Goal: Complete application form: Complete application form

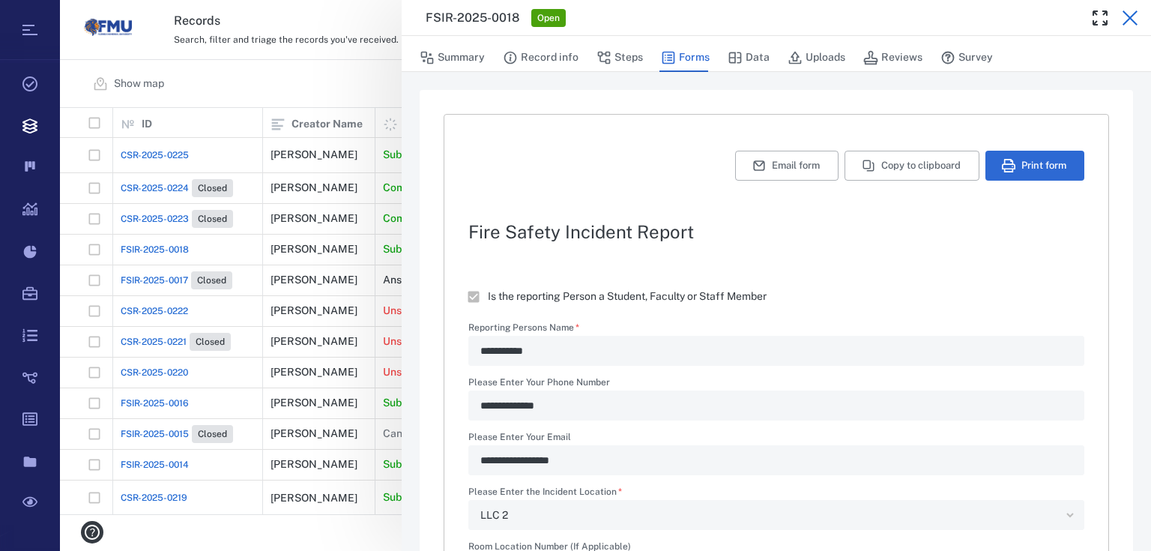
click at [1128, 15] on icon "button" at bounding box center [1130, 17] width 15 height 15
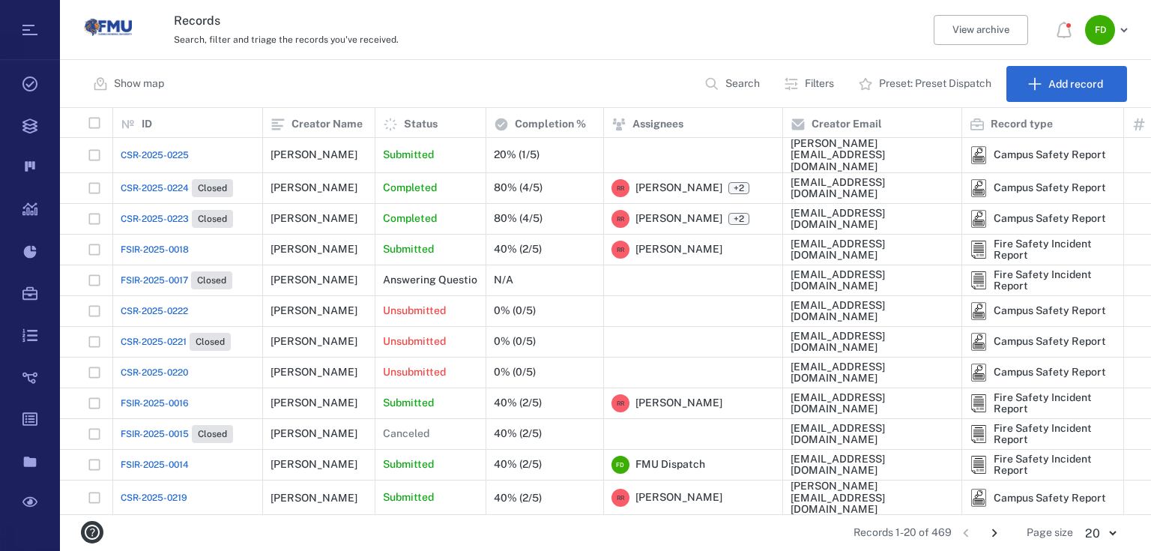
click at [130, 148] on span "CSR-2025-0225" at bounding box center [155, 154] width 68 height 13
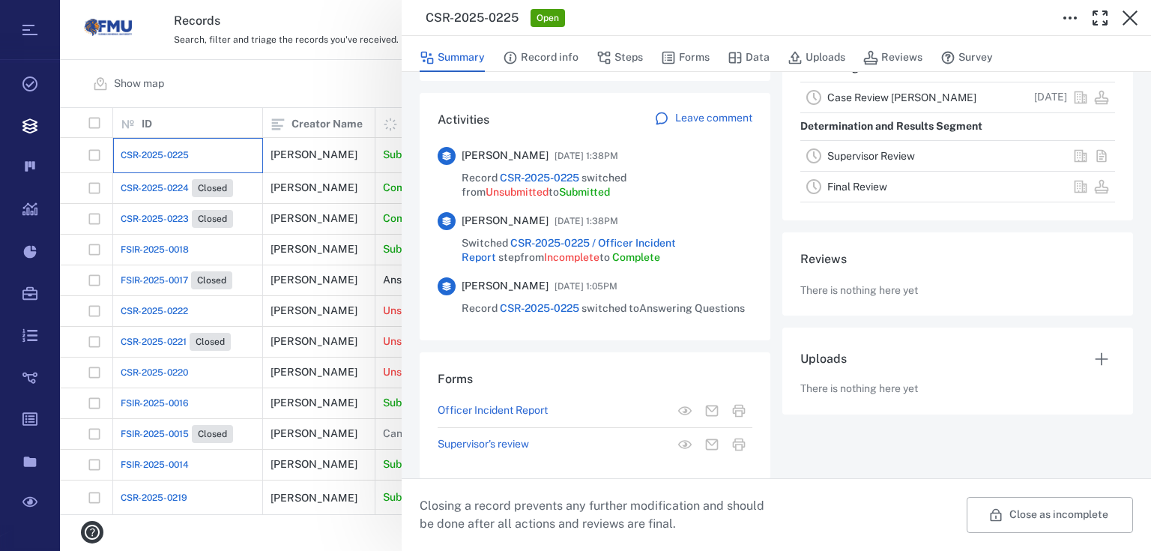
scroll to position [342, 0]
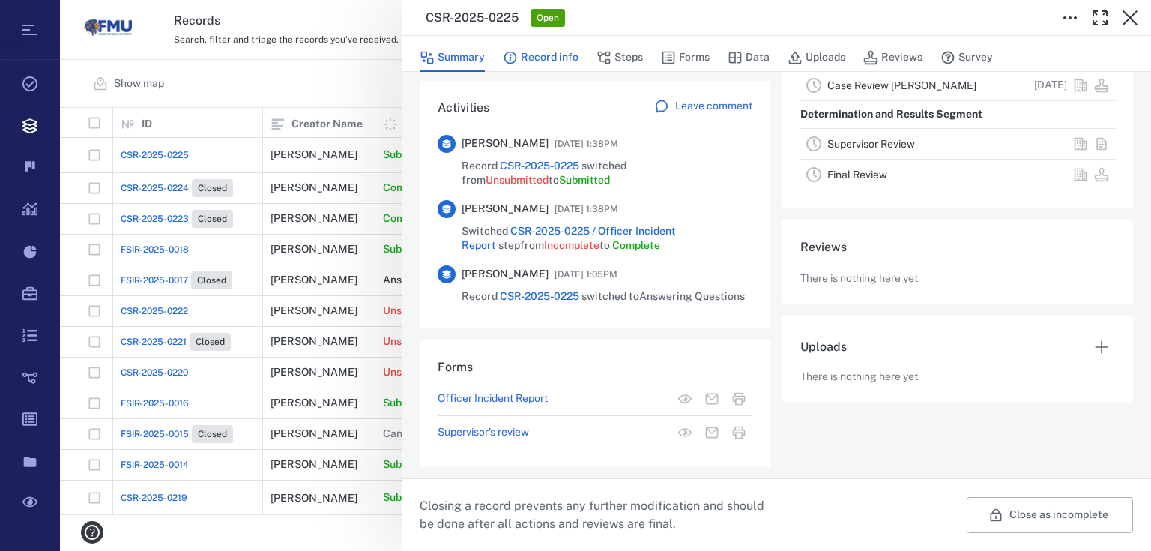
click at [549, 52] on button "Record info" at bounding box center [541, 57] width 76 height 28
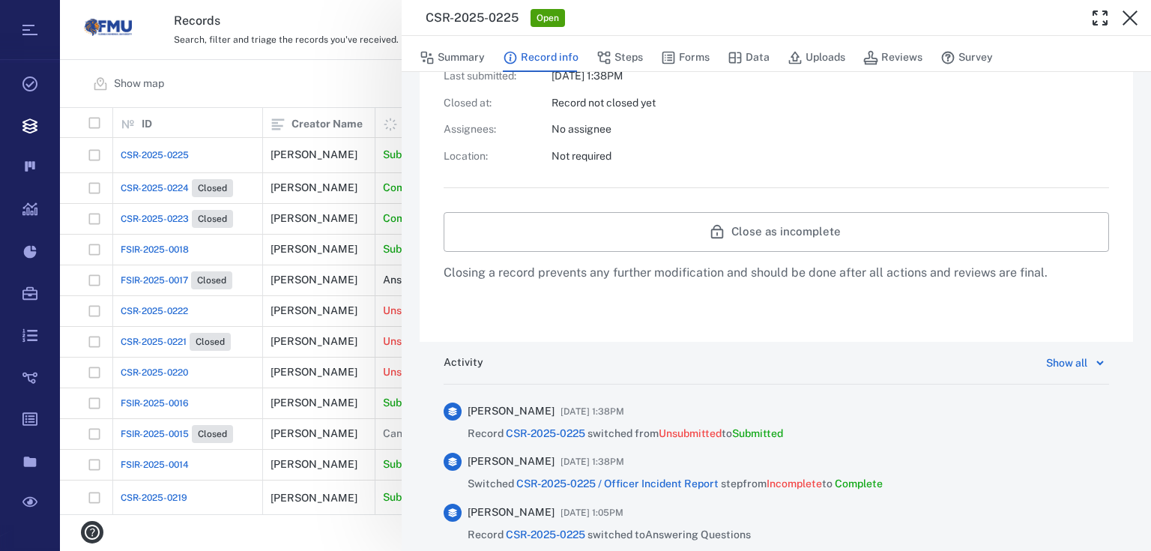
scroll to position [758, 0]
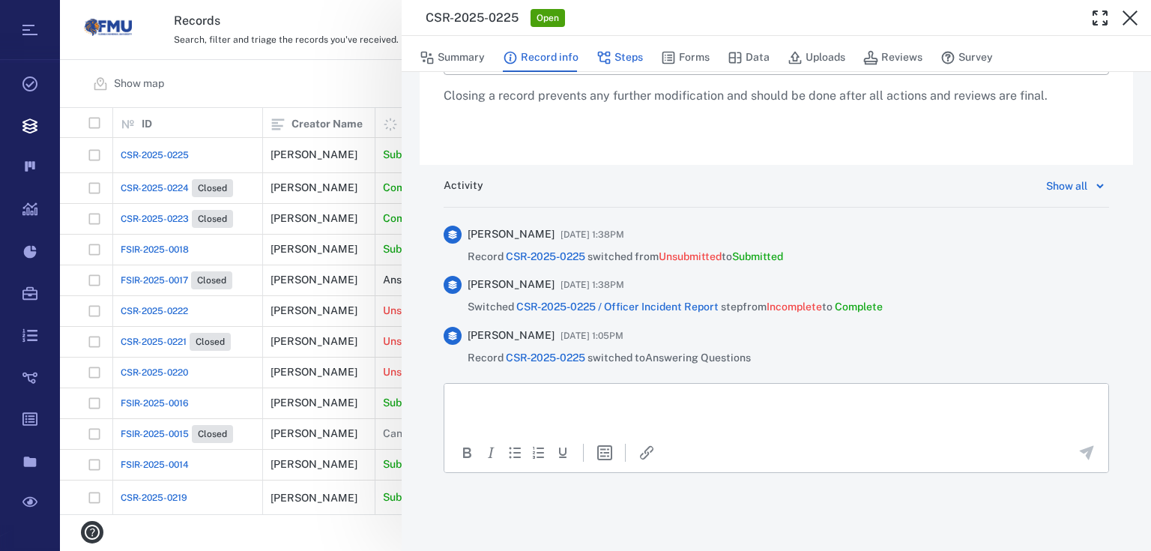
click at [627, 59] on button "Steps" at bounding box center [620, 57] width 46 height 28
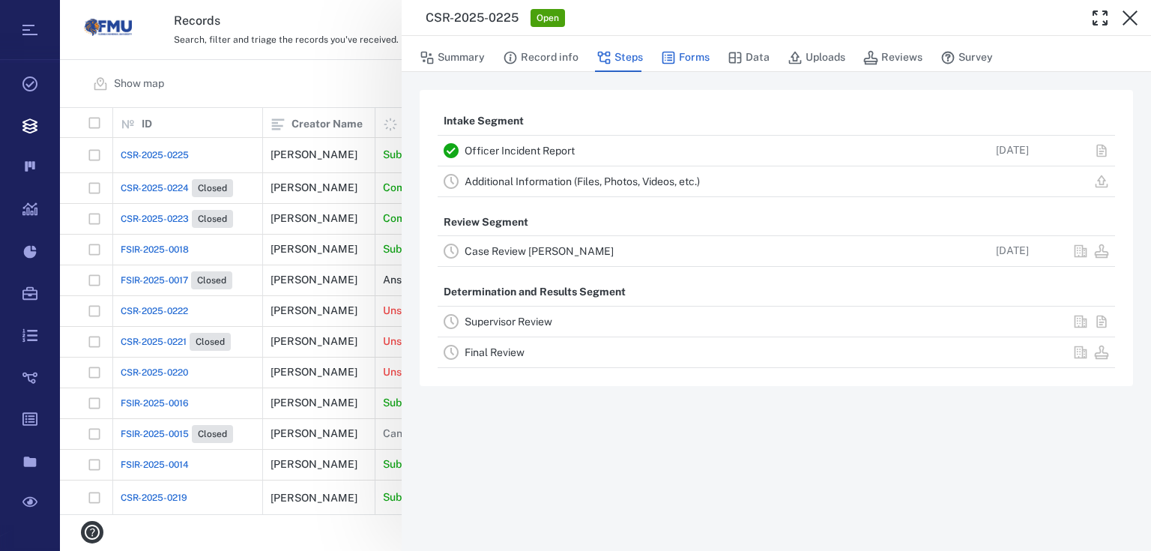
click at [688, 58] on button "Forms" at bounding box center [685, 57] width 49 height 28
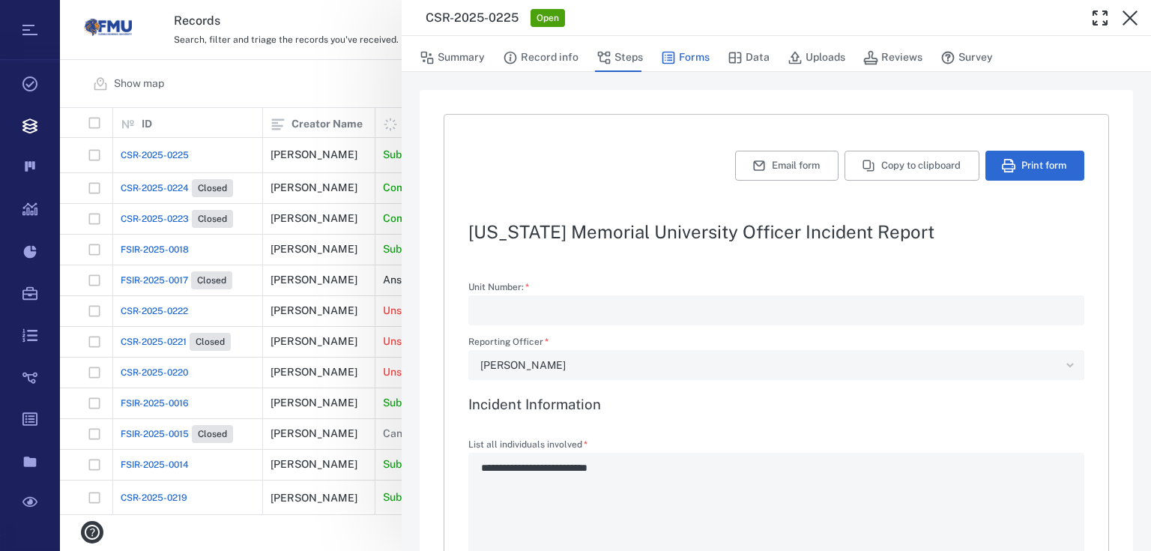
type textarea "*"
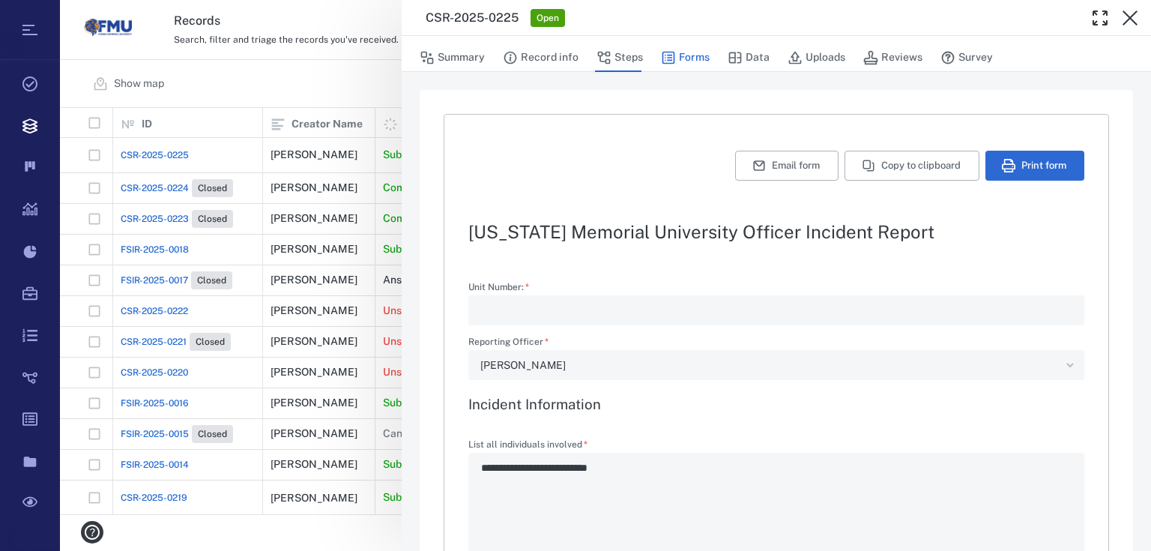
type textarea "*"
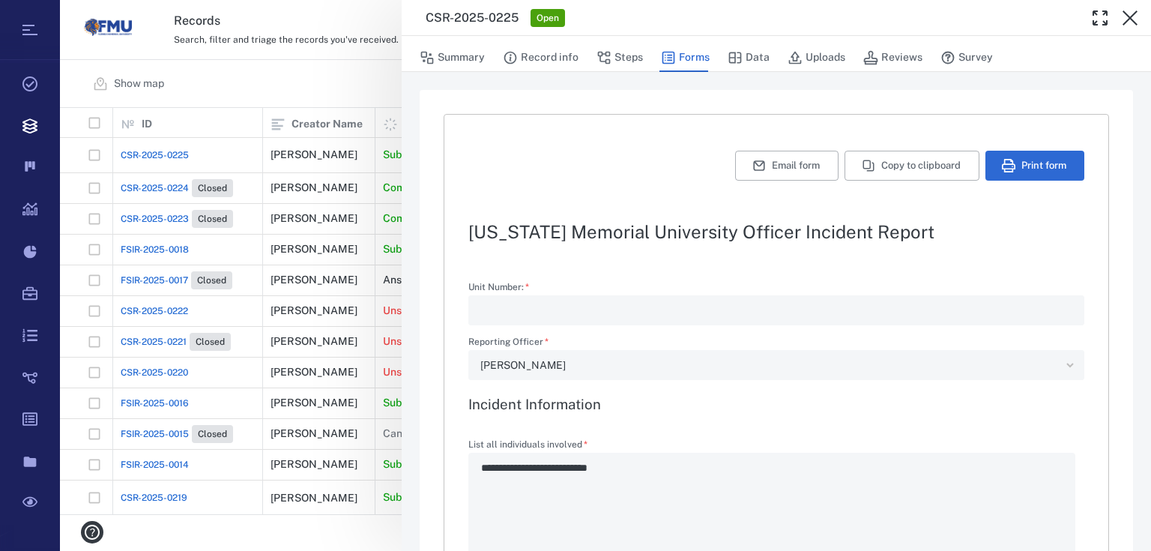
type textarea "*"
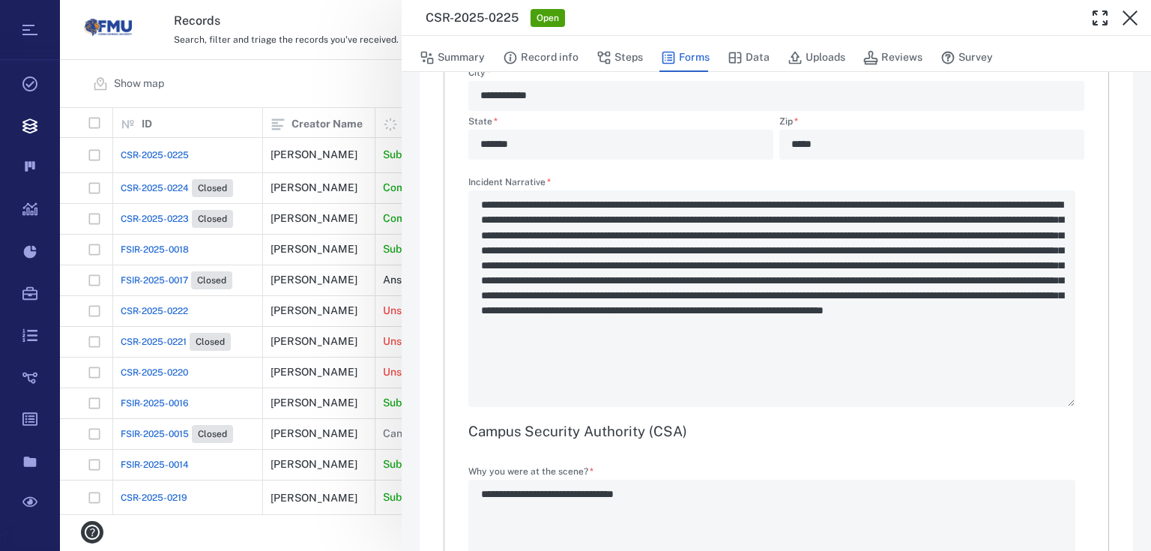
scroll to position [1259, 0]
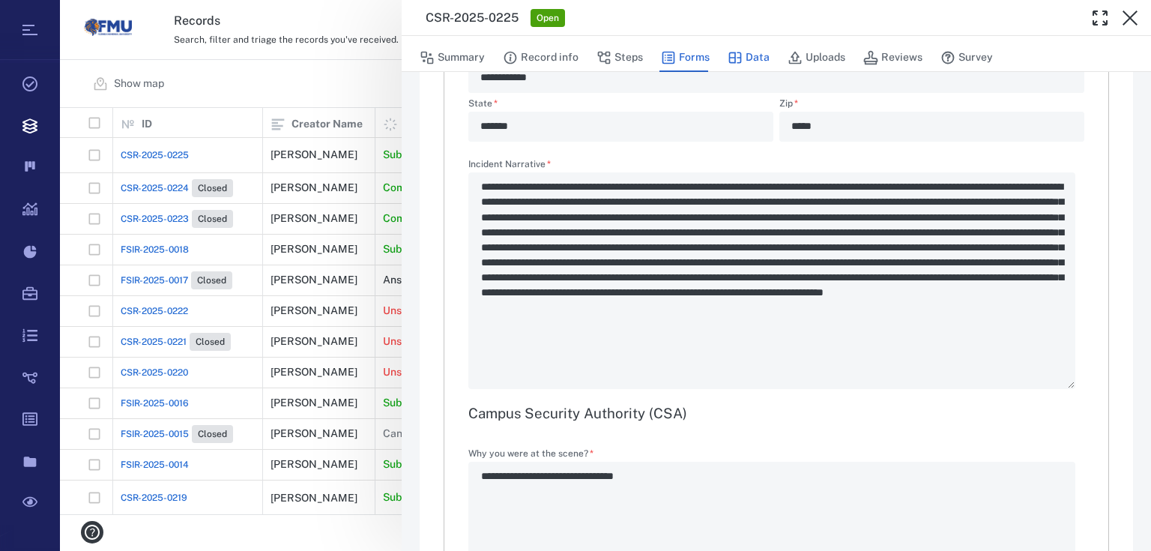
click at [740, 61] on icon "button" at bounding box center [735, 57] width 15 height 15
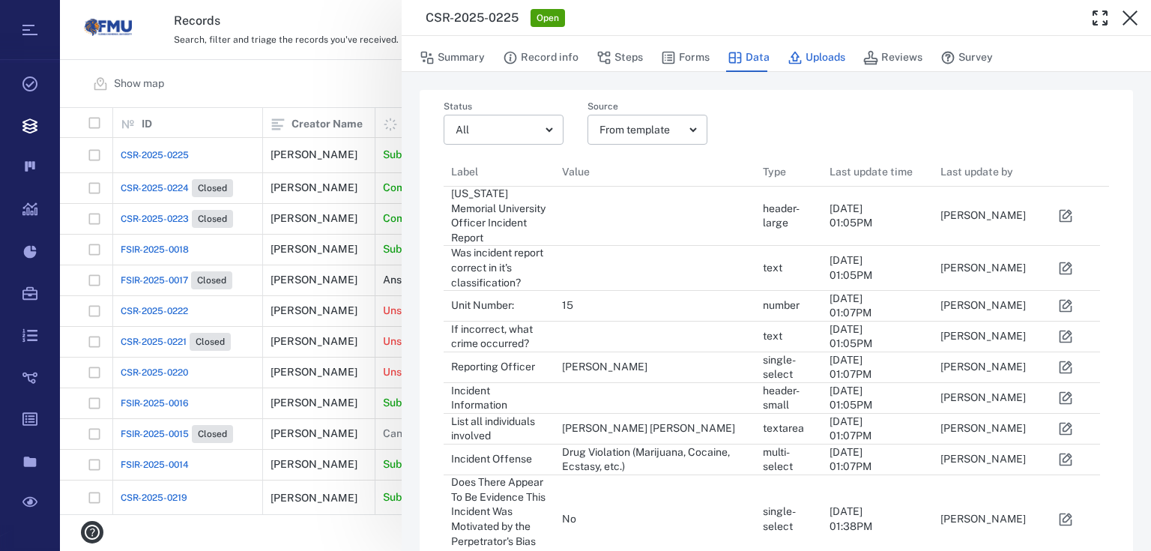
scroll to position [1210, 648]
click at [814, 57] on button "Uploads" at bounding box center [817, 57] width 58 height 28
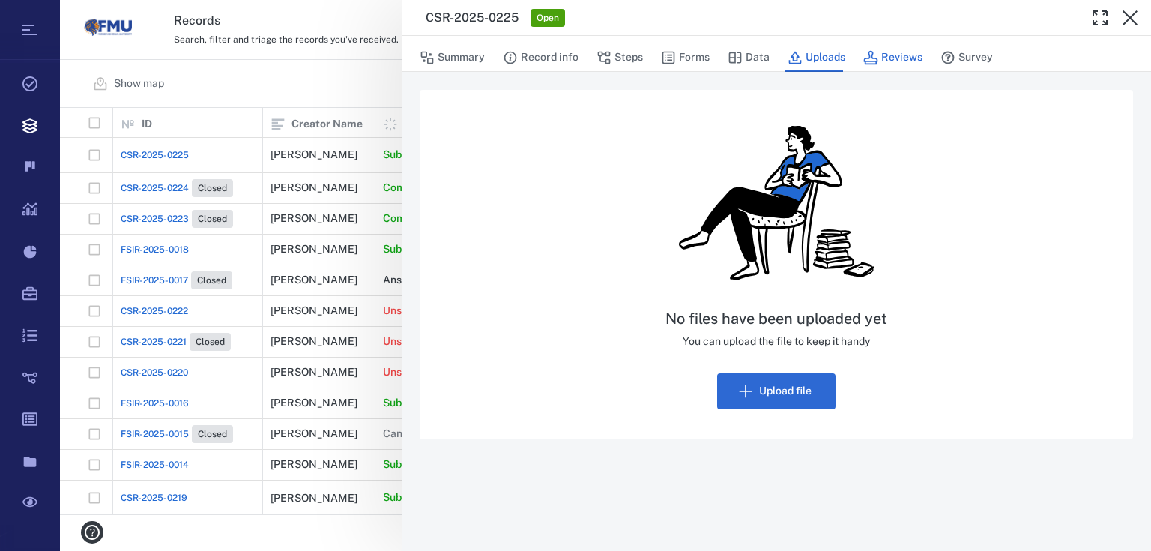
click at [875, 63] on icon "button" at bounding box center [870, 57] width 15 height 15
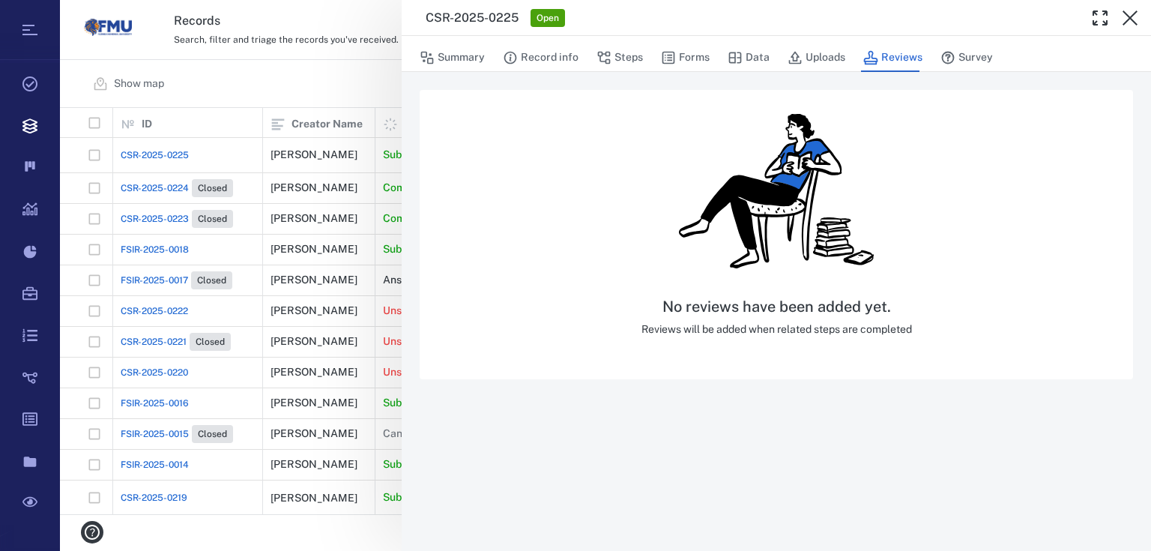
drag, startPoint x: 953, startPoint y: 54, endPoint x: 935, endPoint y: 51, distance: 18.2
click at [953, 55] on button "Survey" at bounding box center [967, 57] width 52 height 28
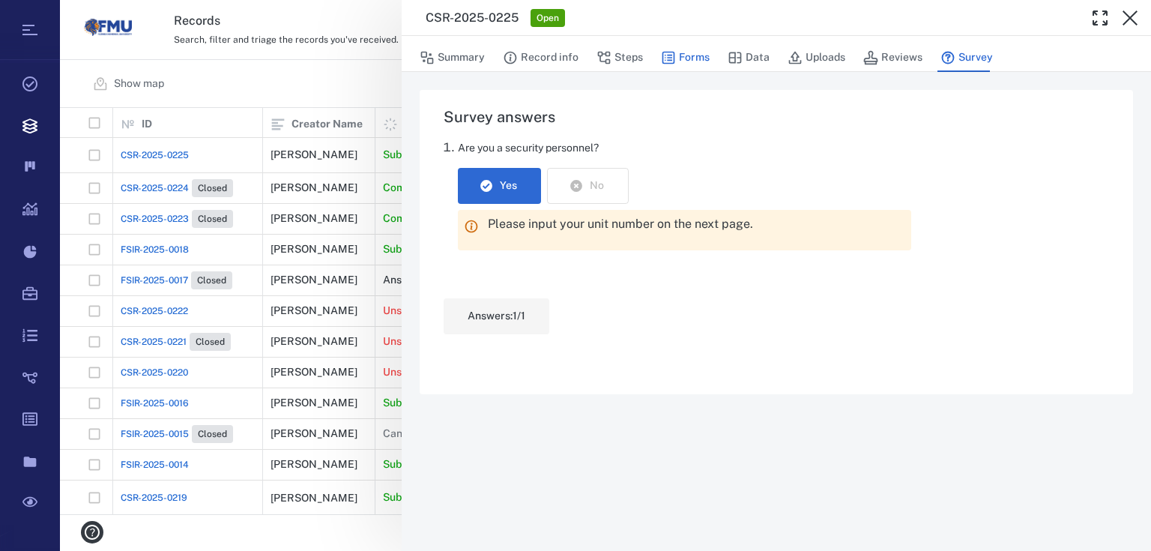
click at [701, 58] on button "Forms" at bounding box center [685, 57] width 49 height 28
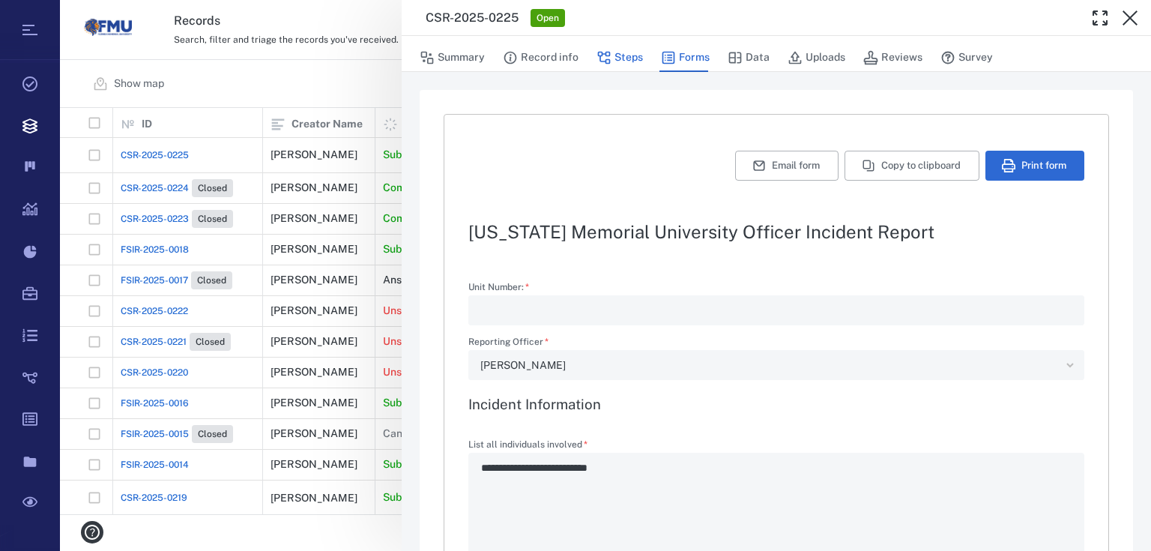
type textarea "*"
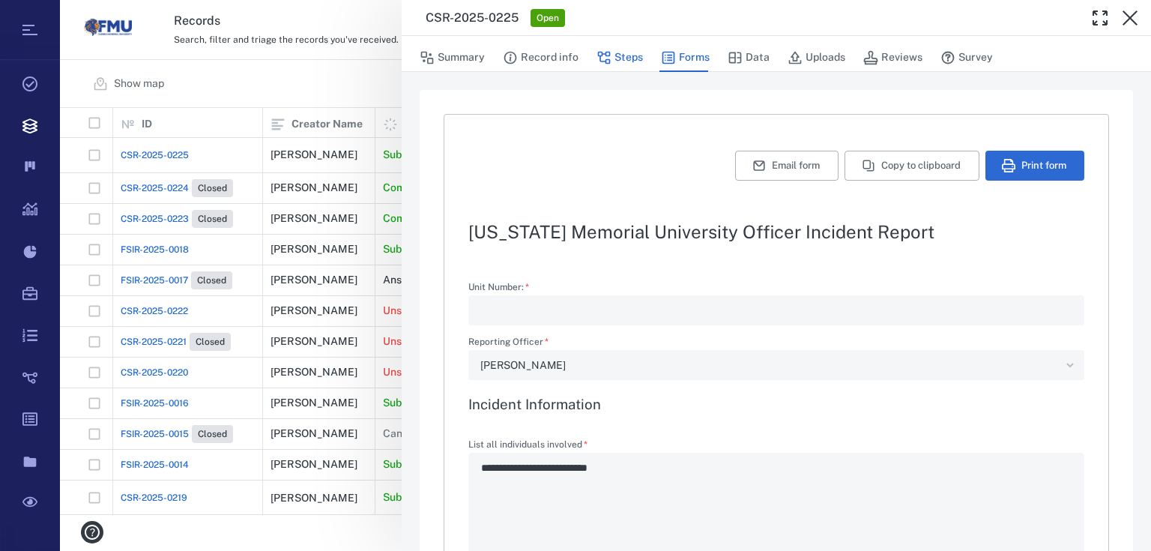
type textarea "*"
click at [576, 60] on button "Record info" at bounding box center [541, 57] width 76 height 28
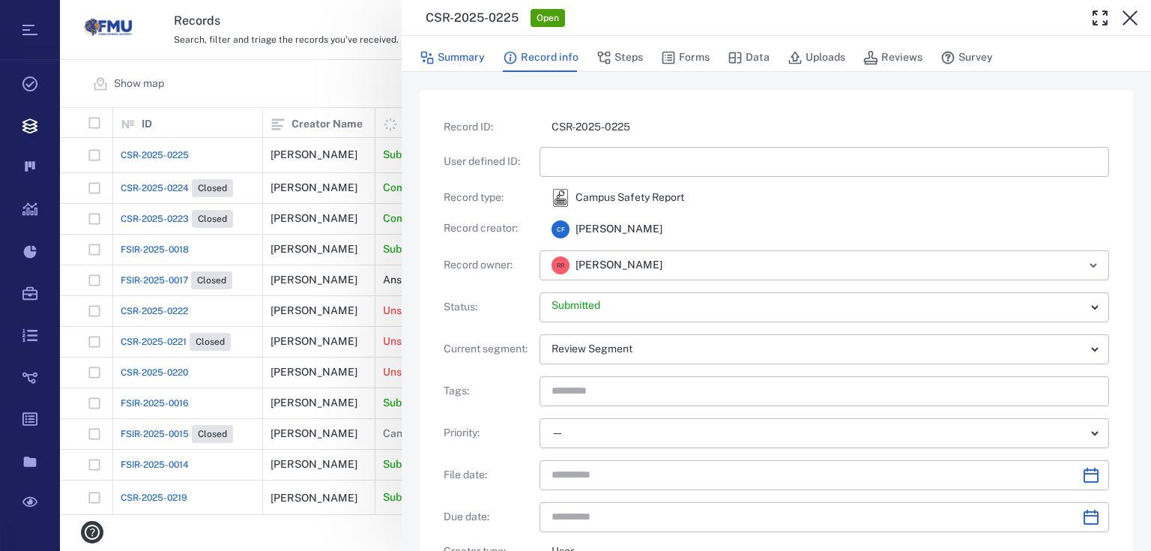
click at [465, 49] on button "Summary" at bounding box center [452, 57] width 65 height 28
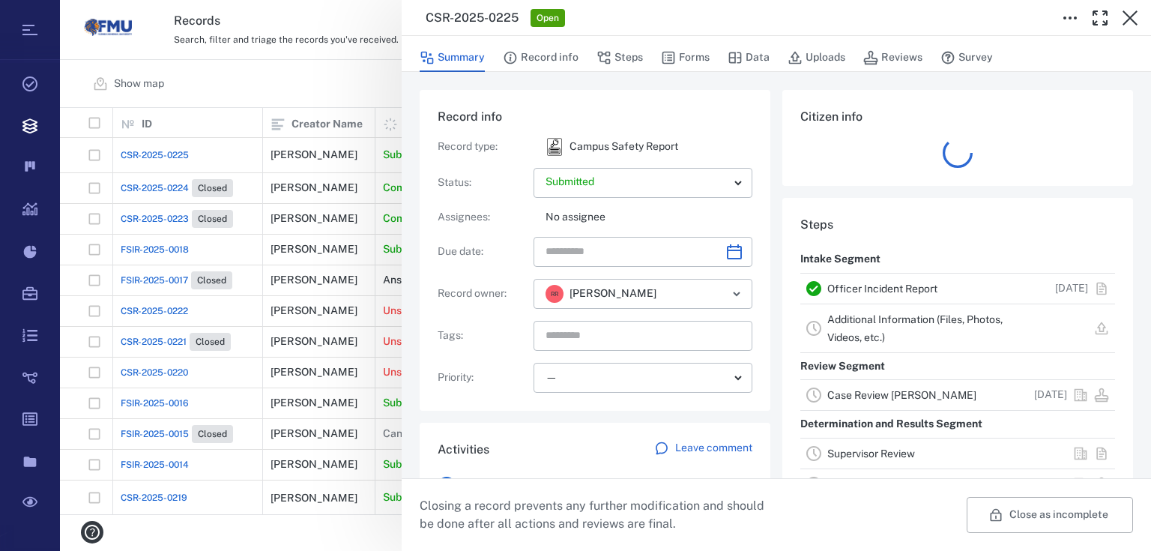
scroll to position [60, 0]
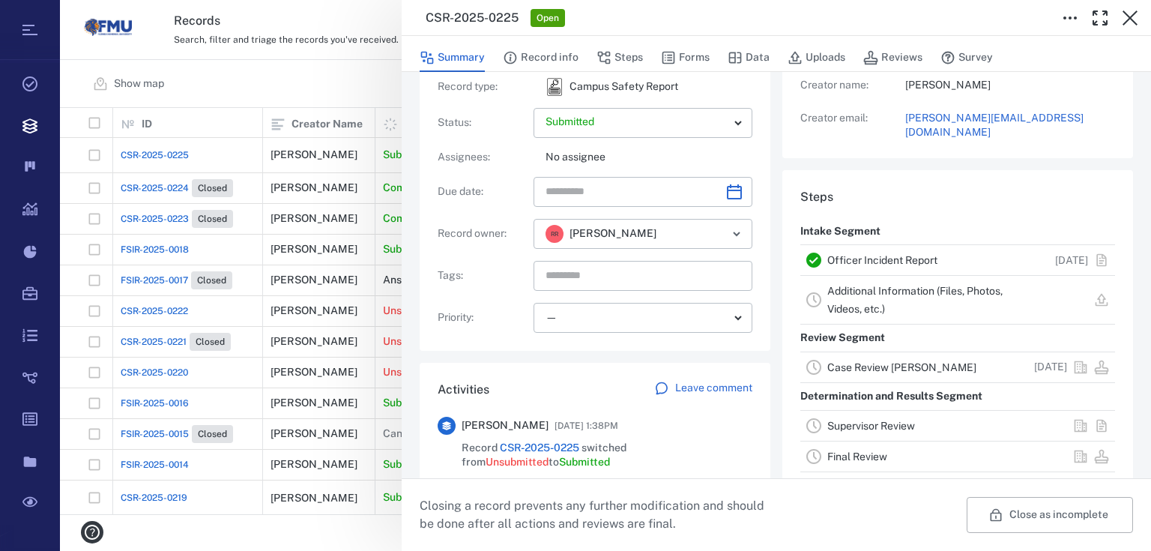
click at [310, 75] on div "CSR-2025-0225 Open Summary Record info Steps Forms Data Uploads Reviews Survey …" at bounding box center [605, 275] width 1091 height 551
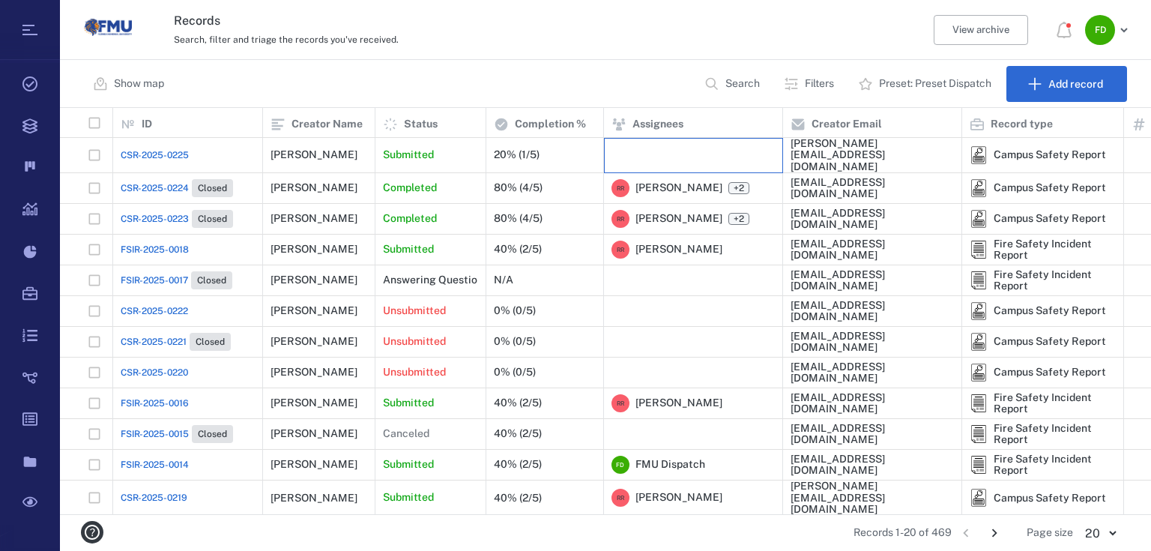
click at [644, 151] on div at bounding box center [693, 155] width 163 height 30
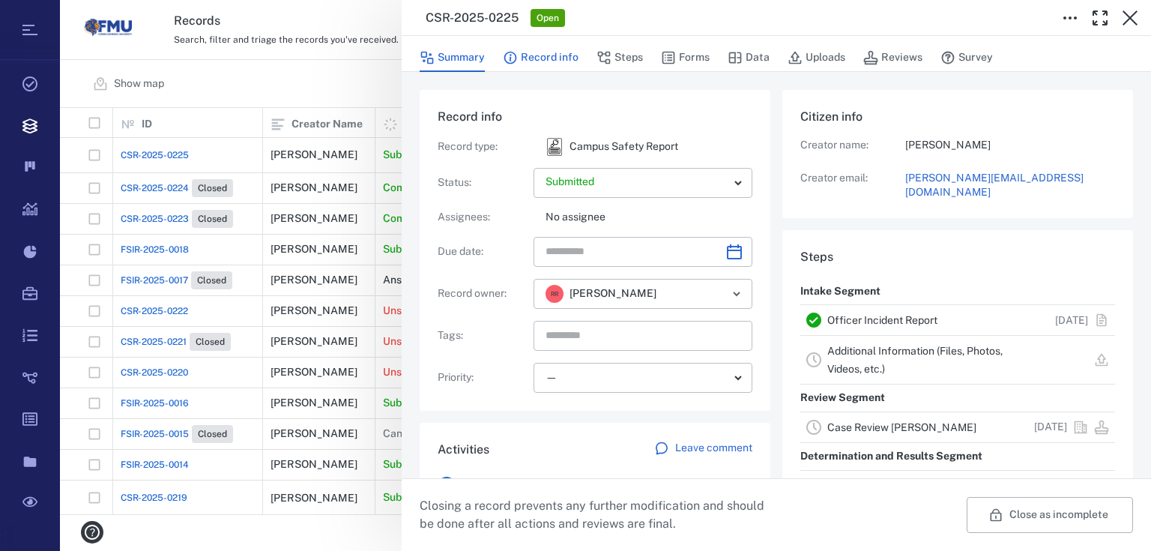
click at [573, 55] on button "Record info" at bounding box center [541, 57] width 76 height 28
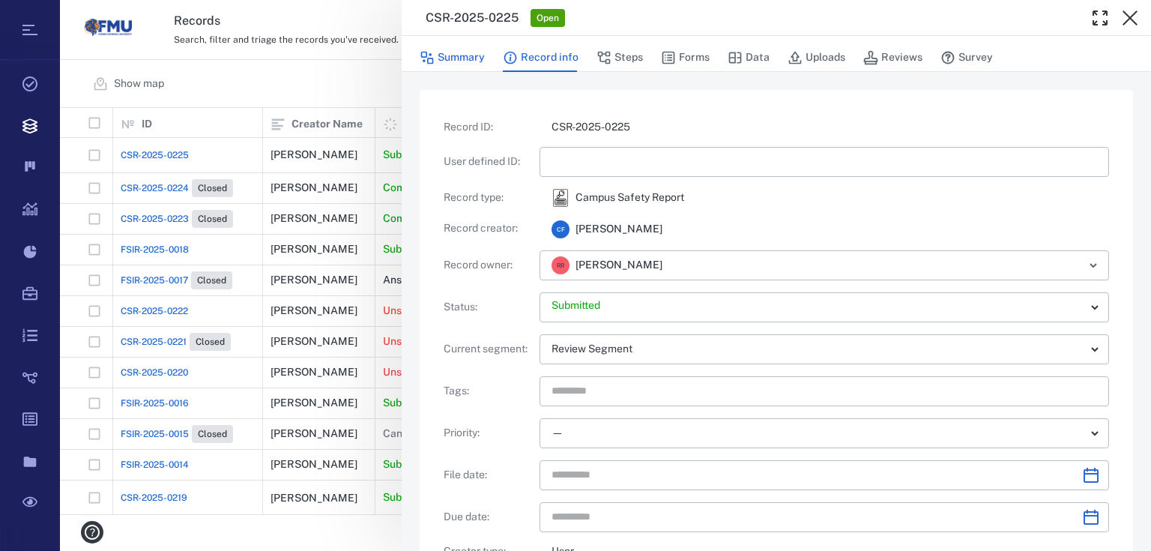
click at [462, 55] on button "Summary" at bounding box center [452, 57] width 65 height 28
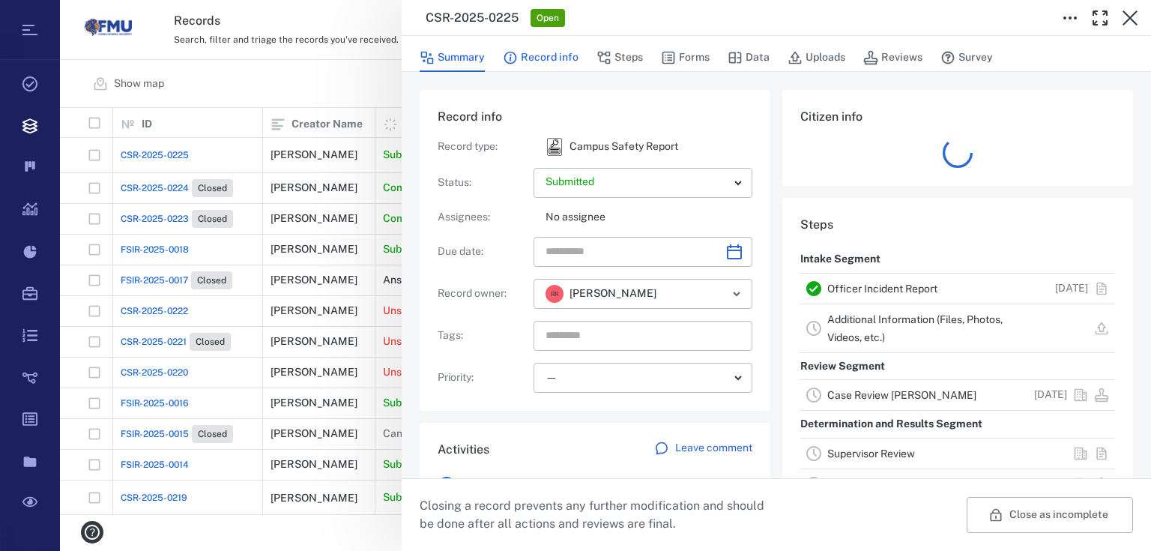
click at [550, 58] on button "Record info" at bounding box center [541, 57] width 76 height 28
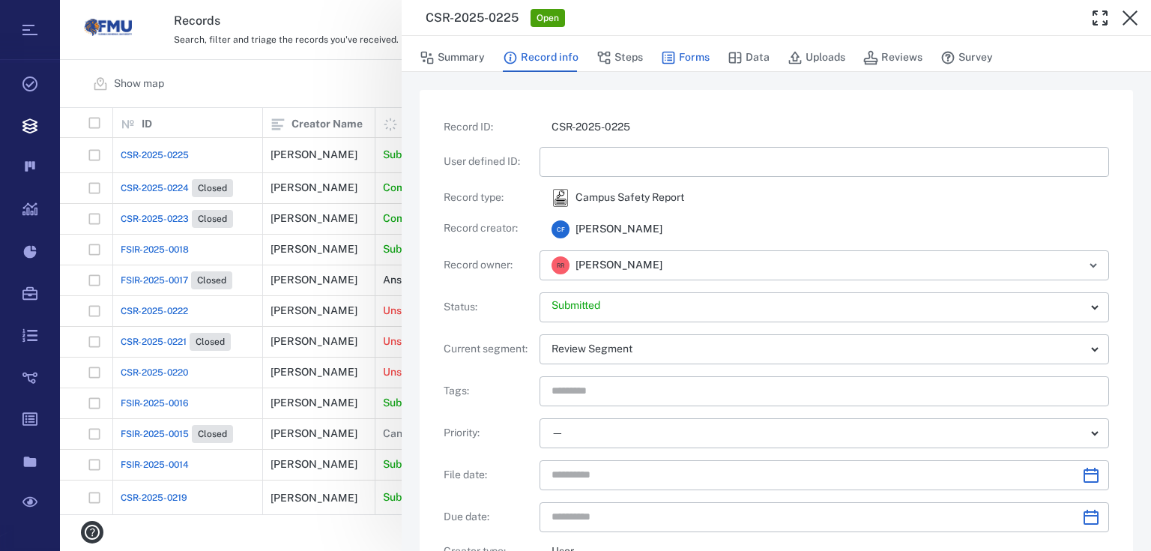
click at [669, 60] on icon "button" at bounding box center [668, 58] width 13 height 13
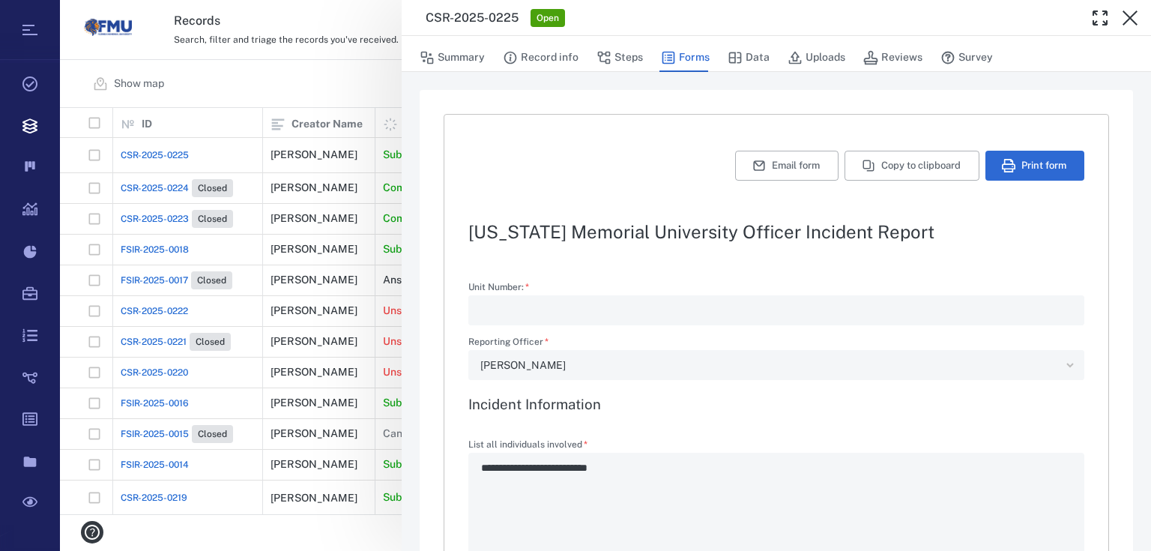
type textarea "*"
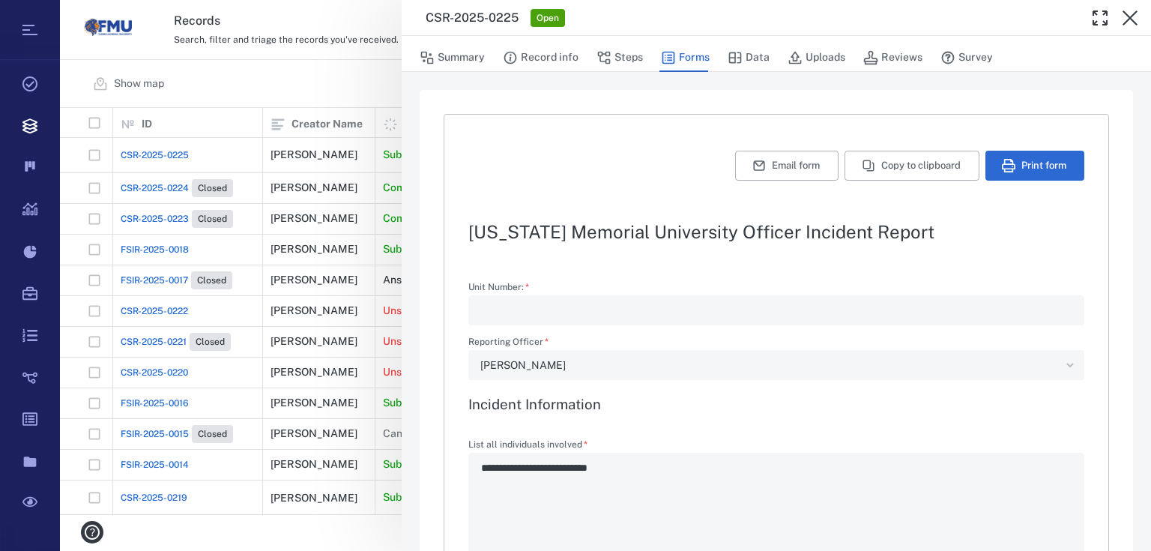
type textarea "*"
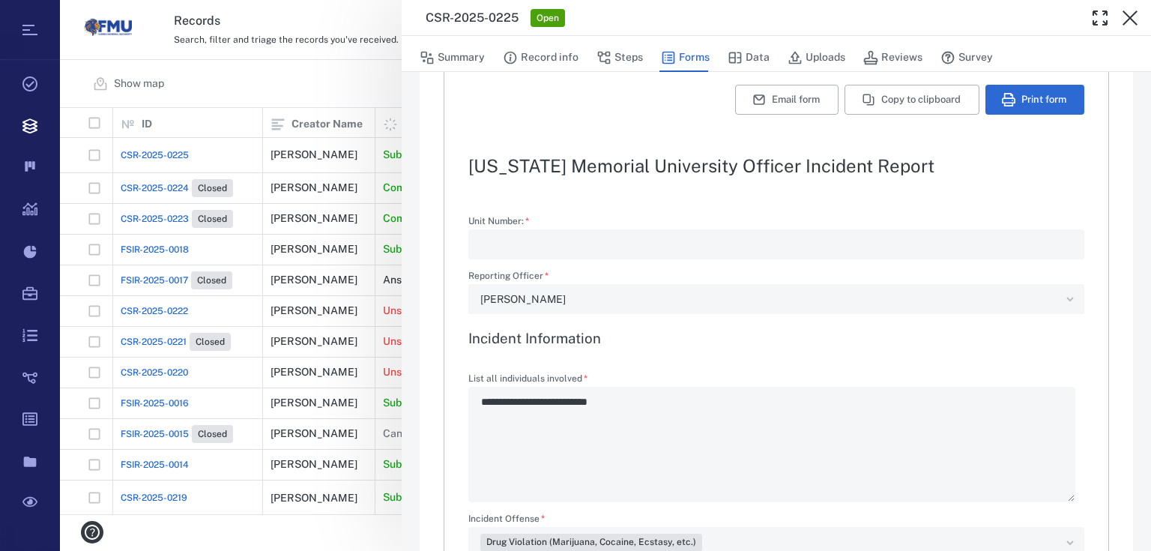
scroll to position [60, 0]
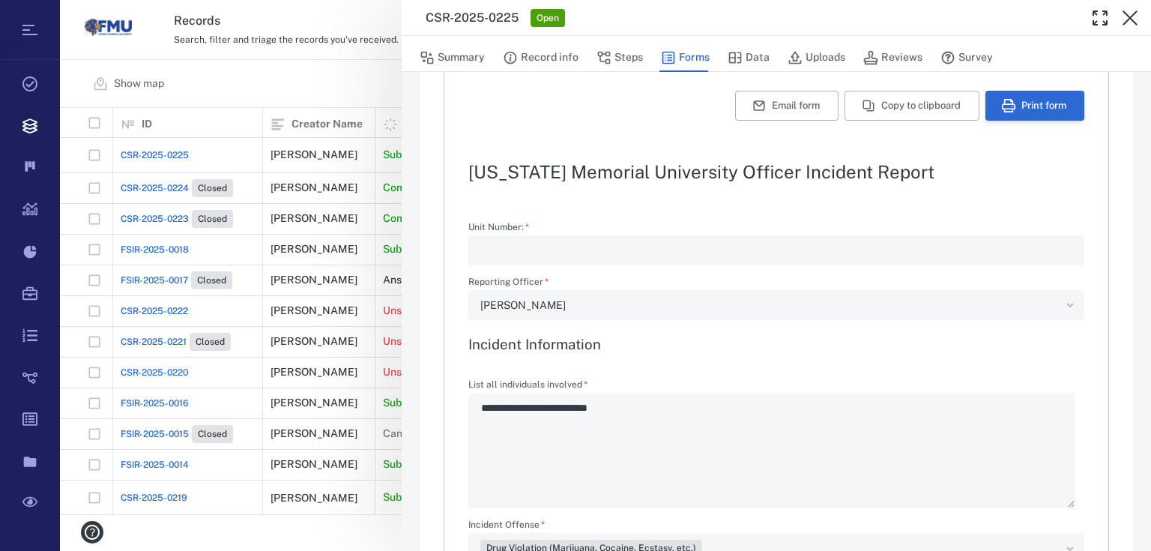
click at [1024, 105] on button "Print form" at bounding box center [1035, 106] width 99 height 30
click at [450, 57] on button "Summary" at bounding box center [452, 57] width 65 height 28
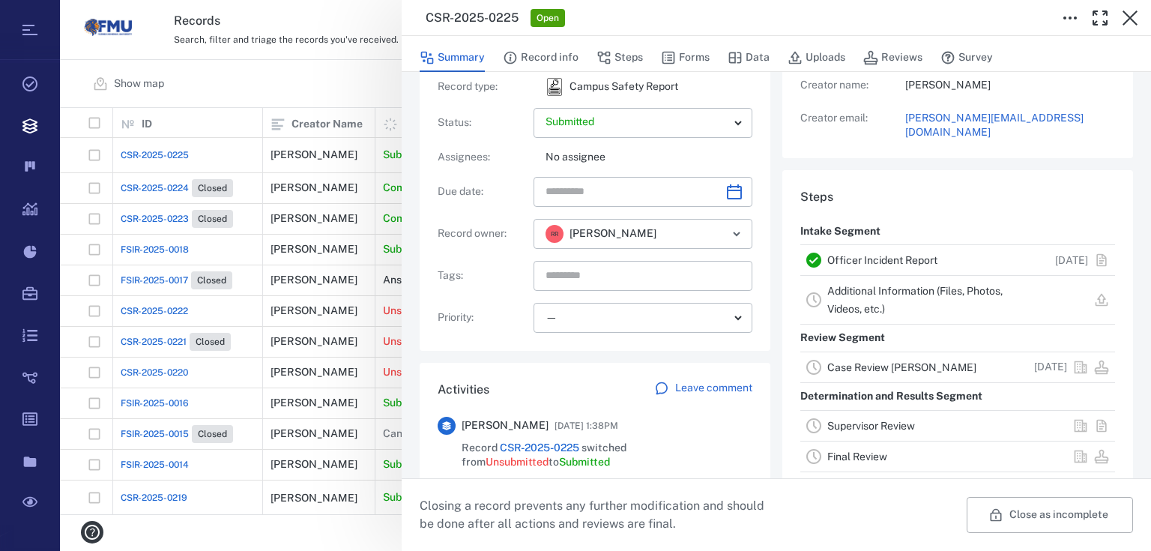
click at [912, 361] on link "Case Review [PERSON_NAME]" at bounding box center [901, 367] width 149 height 12
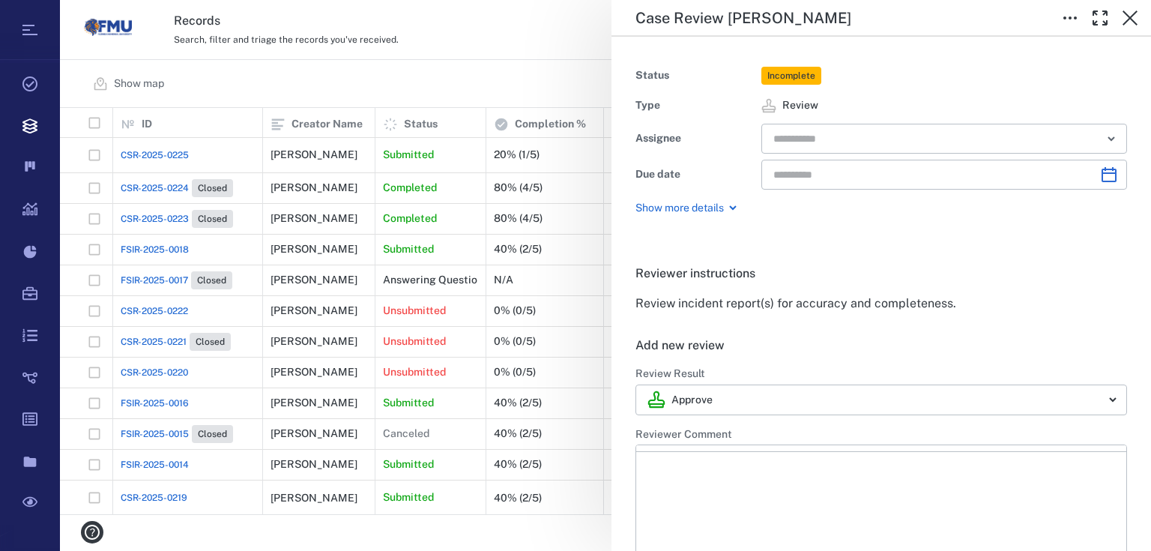
type input "**********"
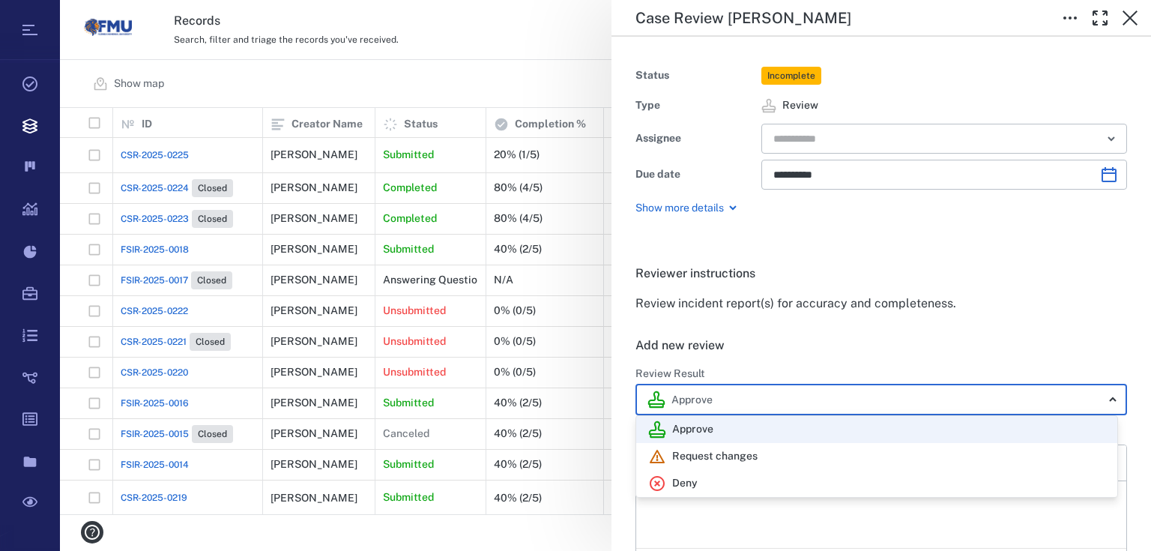
click at [1088, 406] on body "Tasks Records Boards Dashboard Reports Record types Guide steps Rules Form buil…" at bounding box center [575, 275] width 1151 height 551
click at [1088, 406] on div at bounding box center [575, 275] width 1151 height 551
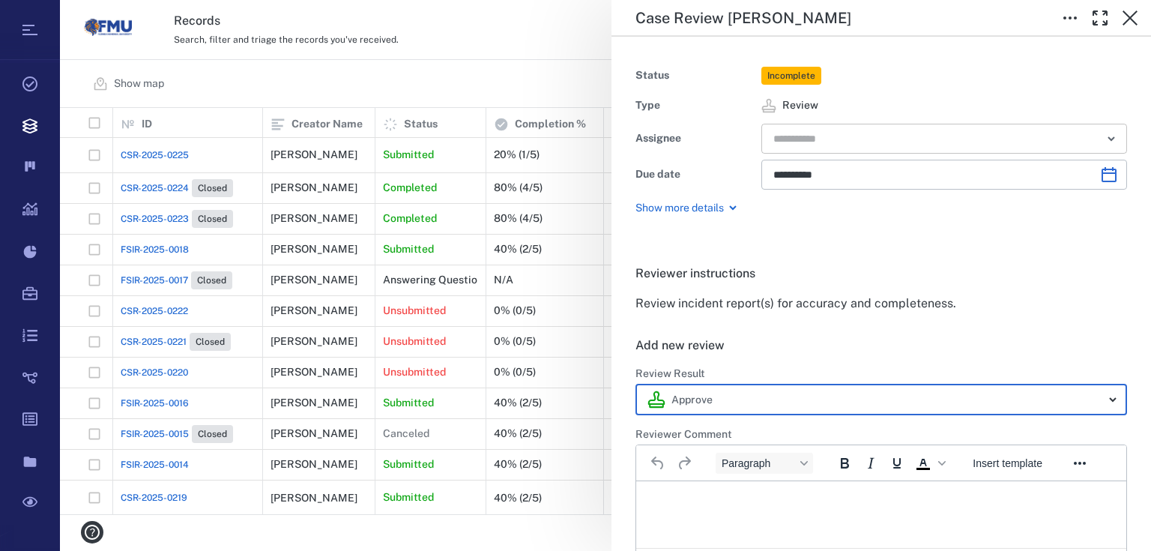
click at [1107, 143] on icon "Open" at bounding box center [1111, 139] width 18 height 18
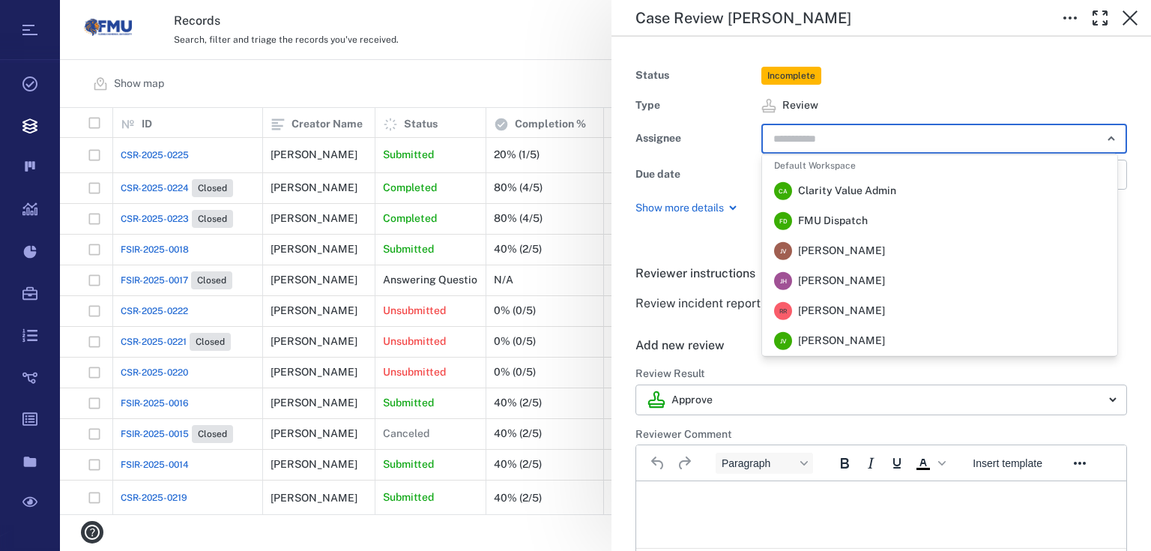
click at [944, 232] on li "F D FMU Dispatch" at bounding box center [939, 221] width 355 height 30
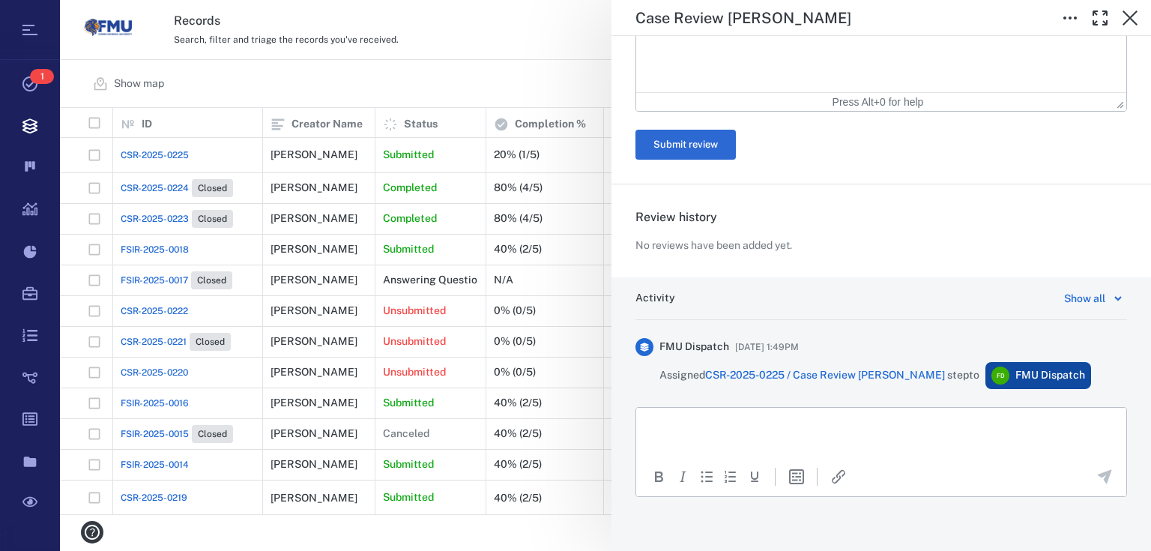
scroll to position [461, 0]
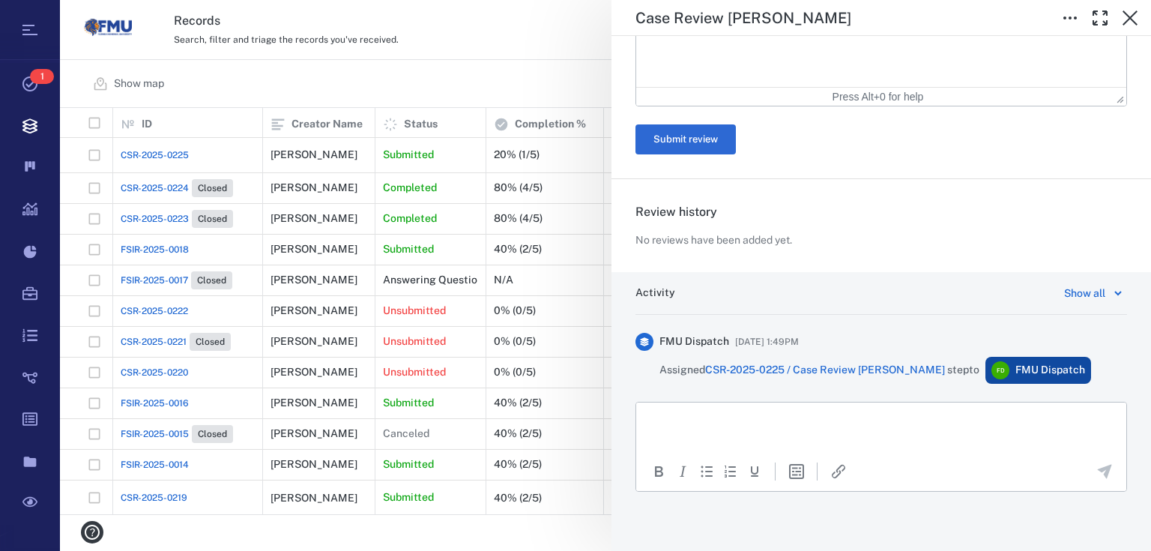
click at [719, 432] on html at bounding box center [881, 420] width 490 height 37
click at [668, 416] on p "*" at bounding box center [877, 420] width 456 height 13
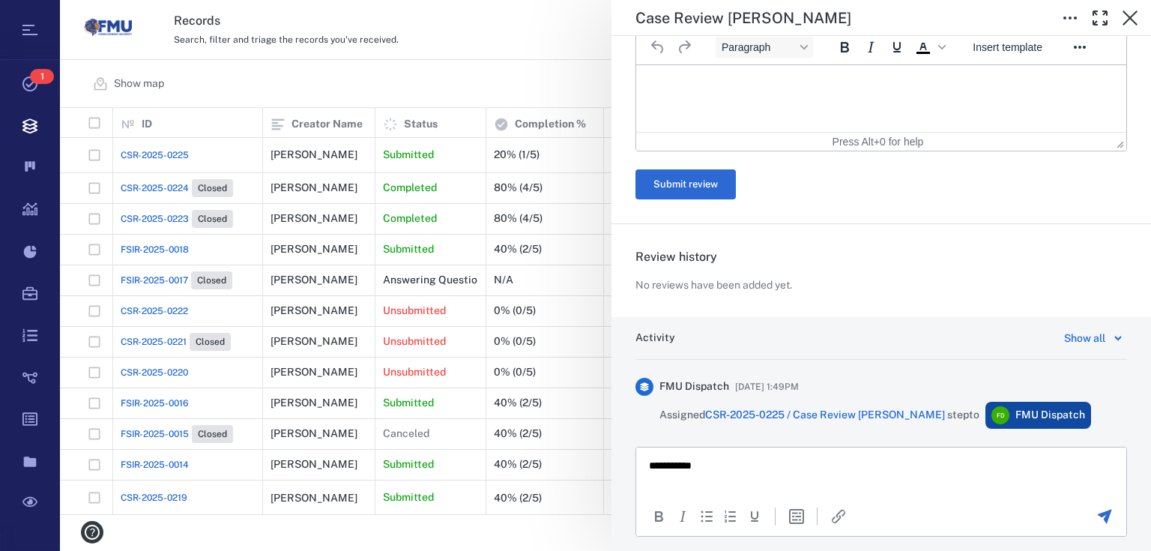
scroll to position [420, 0]
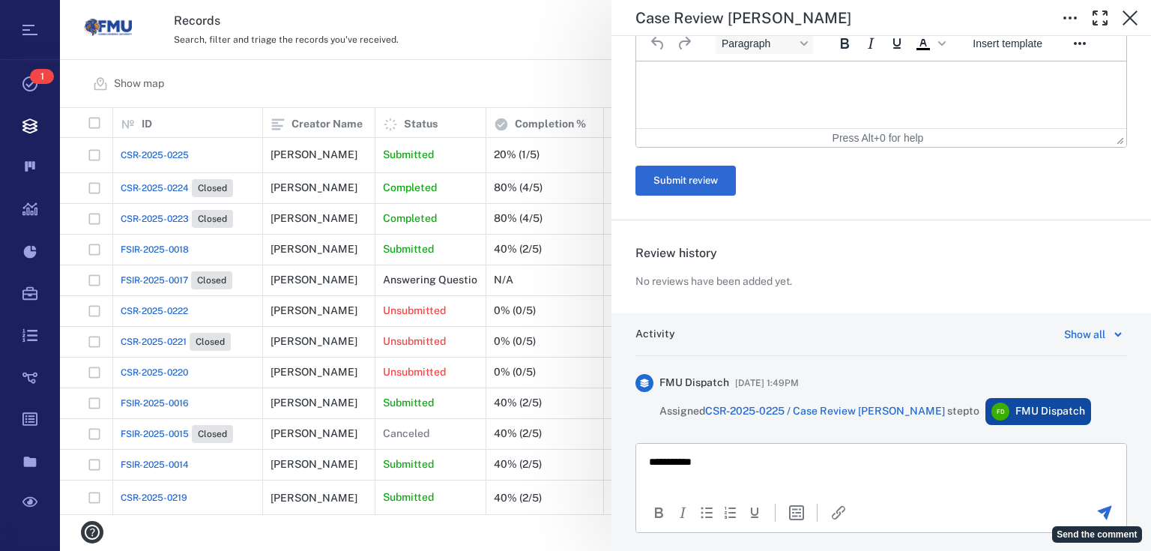
click at [1098, 510] on icon "Send the comment" at bounding box center [1105, 513] width 14 height 14
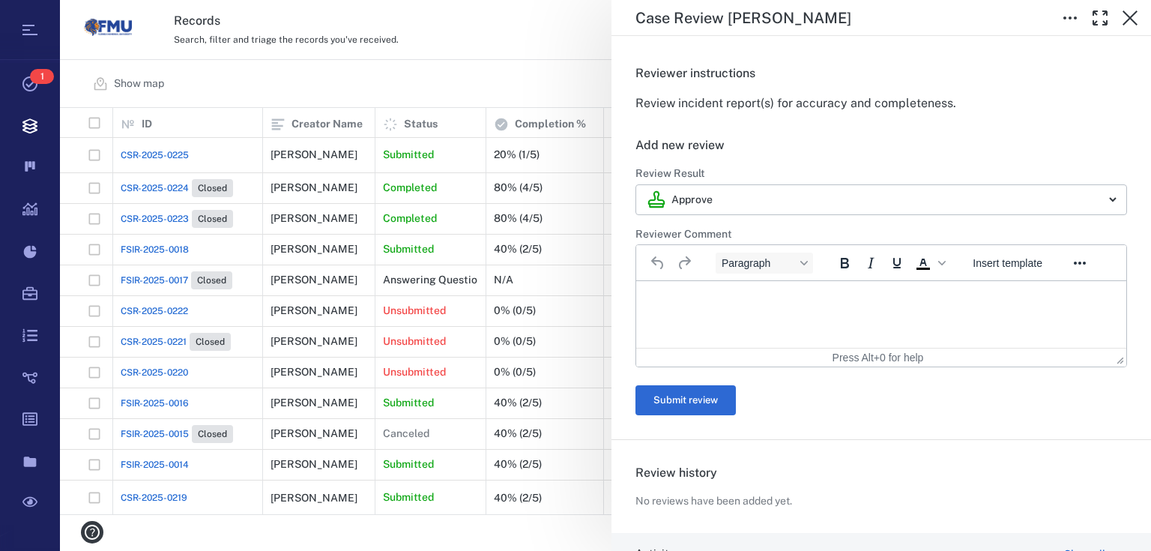
scroll to position [185, 0]
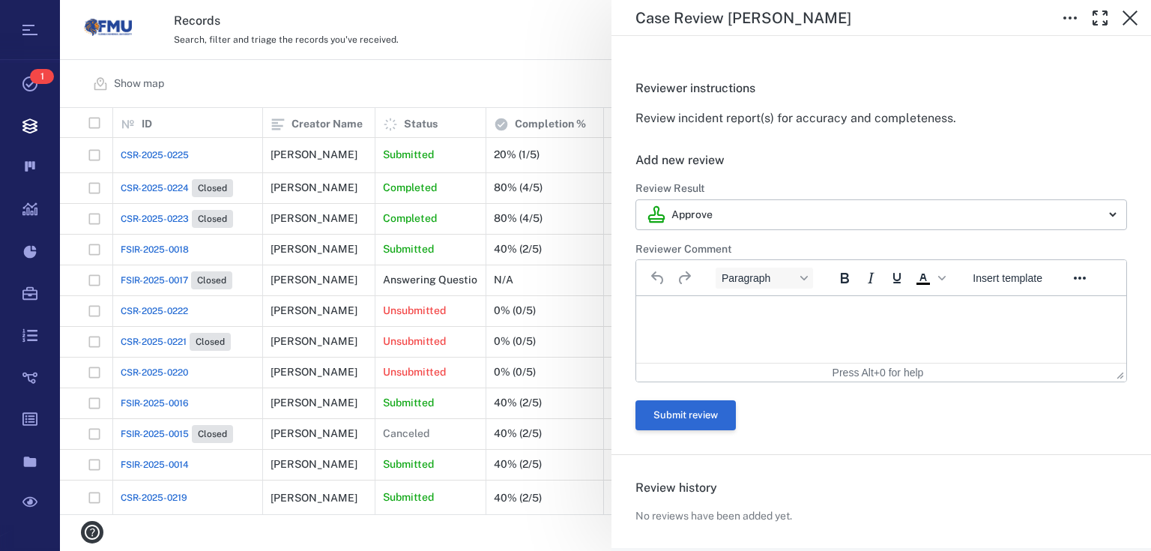
click at [704, 414] on button "Submit review" at bounding box center [686, 415] width 100 height 30
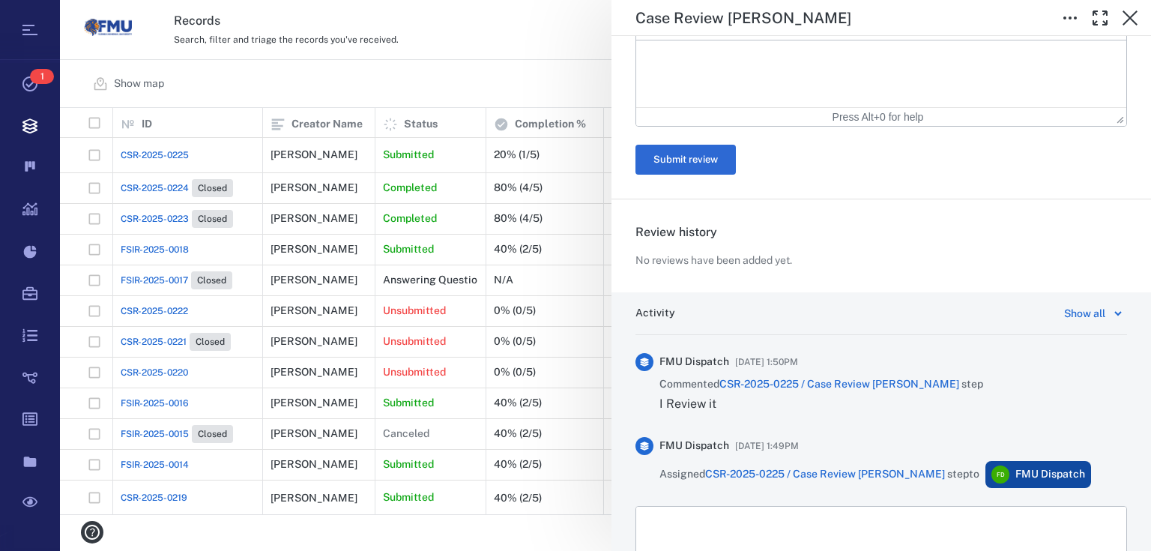
scroll to position [305, 0]
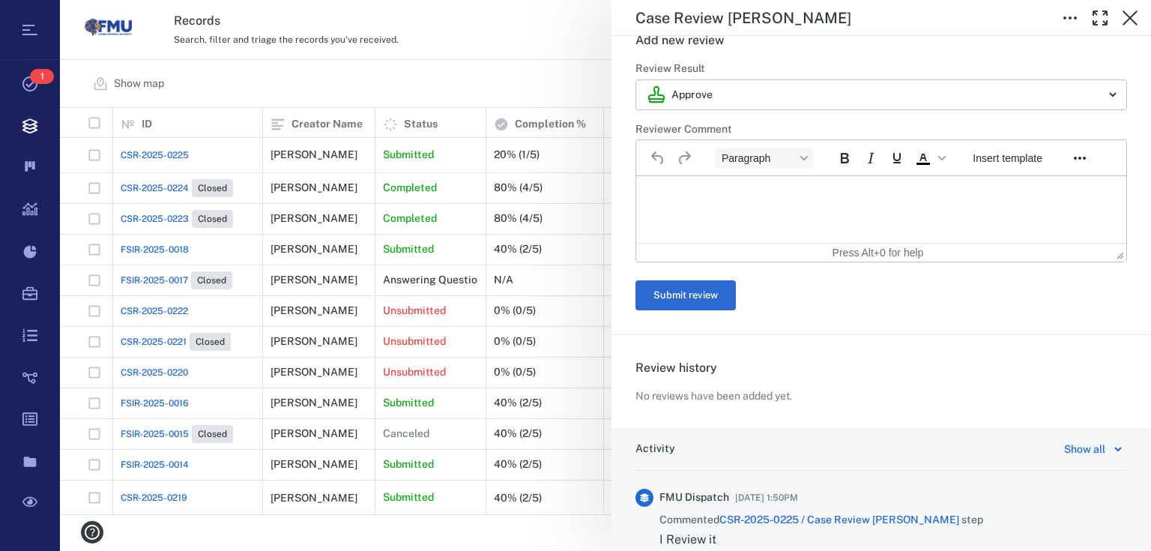
click at [777, 199] on p "Rich Text Area. Press ALT-0 for help." at bounding box center [881, 194] width 465 height 13
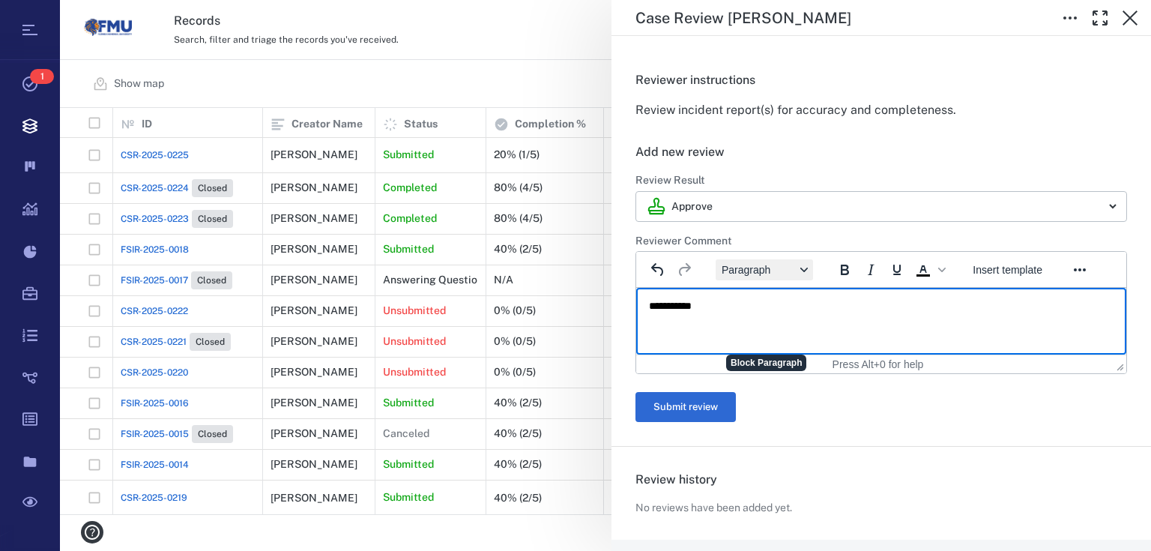
scroll to position [240, 0]
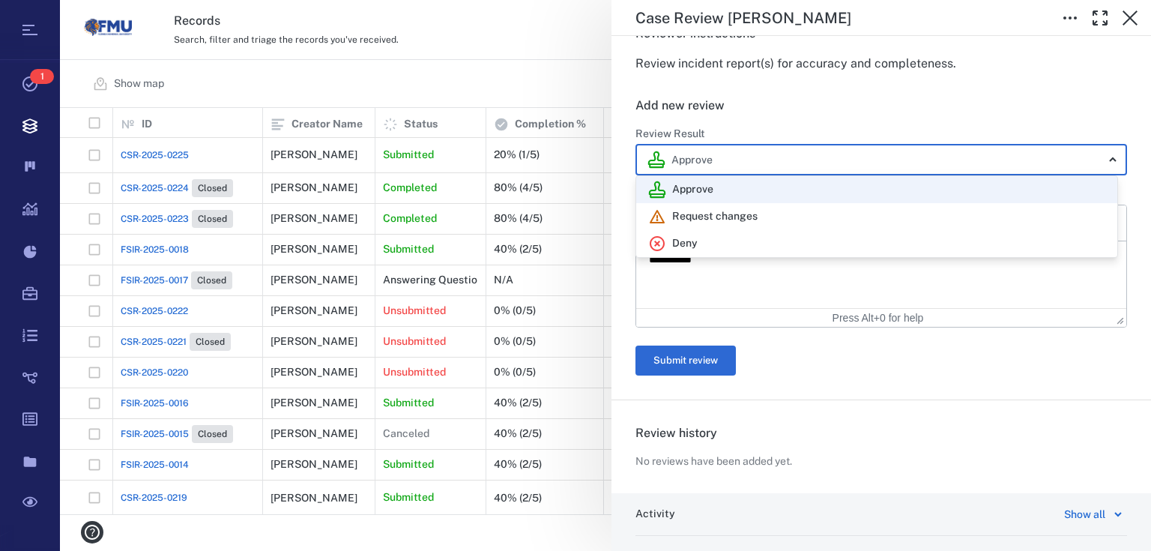
click at [760, 157] on body "Tasks 1 Records Boards Dashboard Reports Record types Guide steps Rules Form bu…" at bounding box center [575, 275] width 1151 height 551
click at [754, 120] on div at bounding box center [575, 275] width 1151 height 551
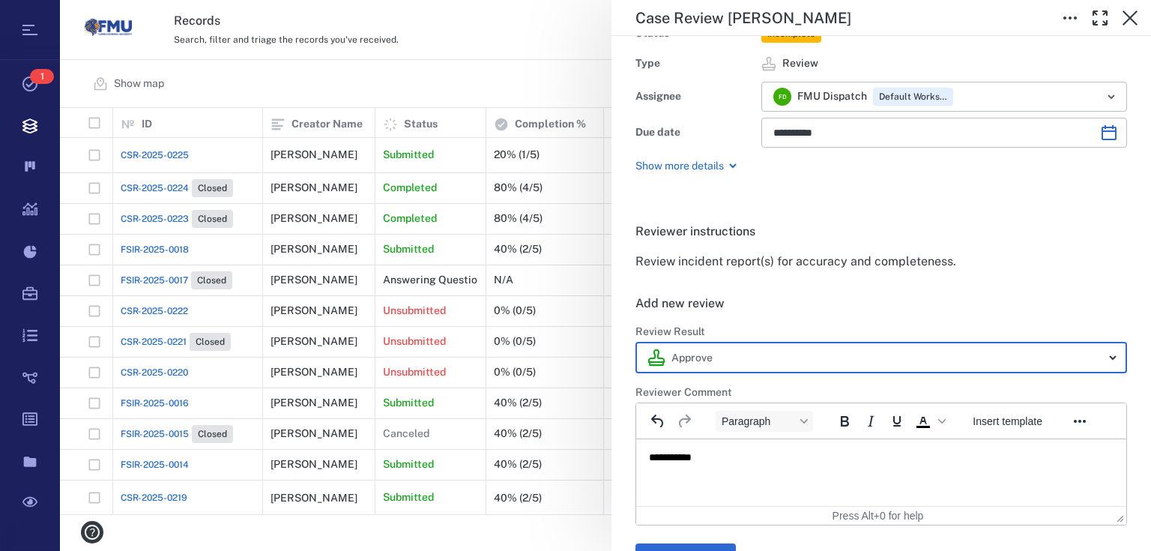
scroll to position [300, 0]
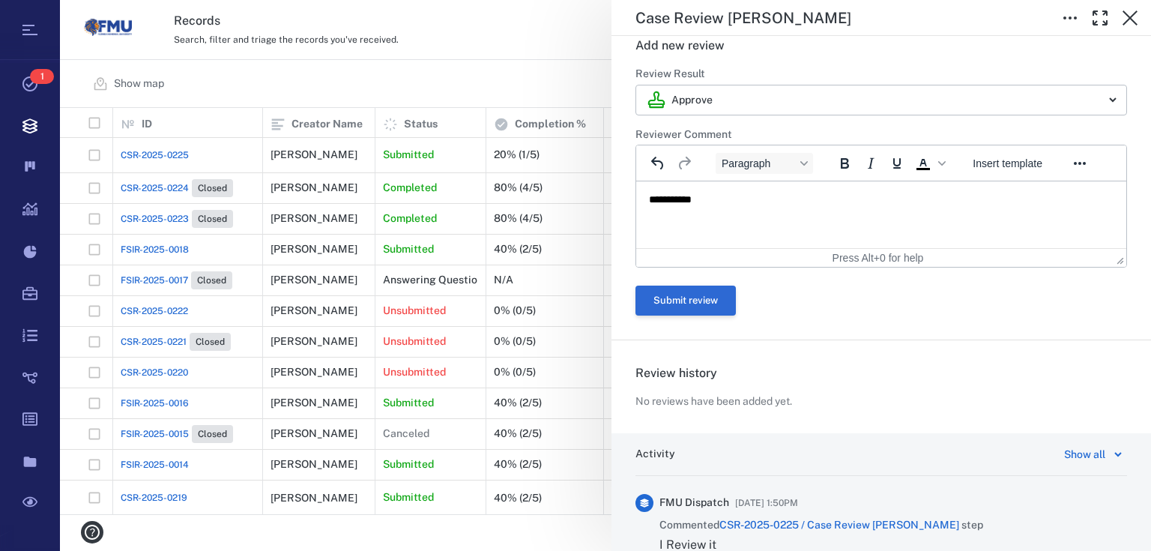
click at [686, 308] on button "Submit review" at bounding box center [686, 301] width 100 height 30
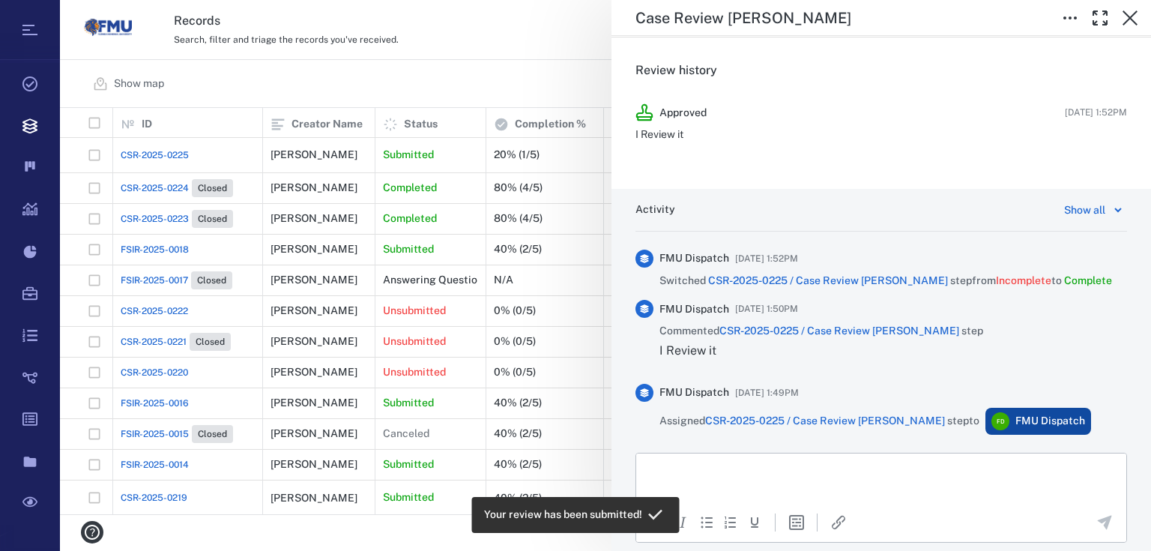
drag, startPoint x: 1133, startPoint y: 3, endPoint x: 417, endPoint y: 64, distance: 718.3
click at [417, 64] on div "**********" at bounding box center [605, 275] width 1091 height 551
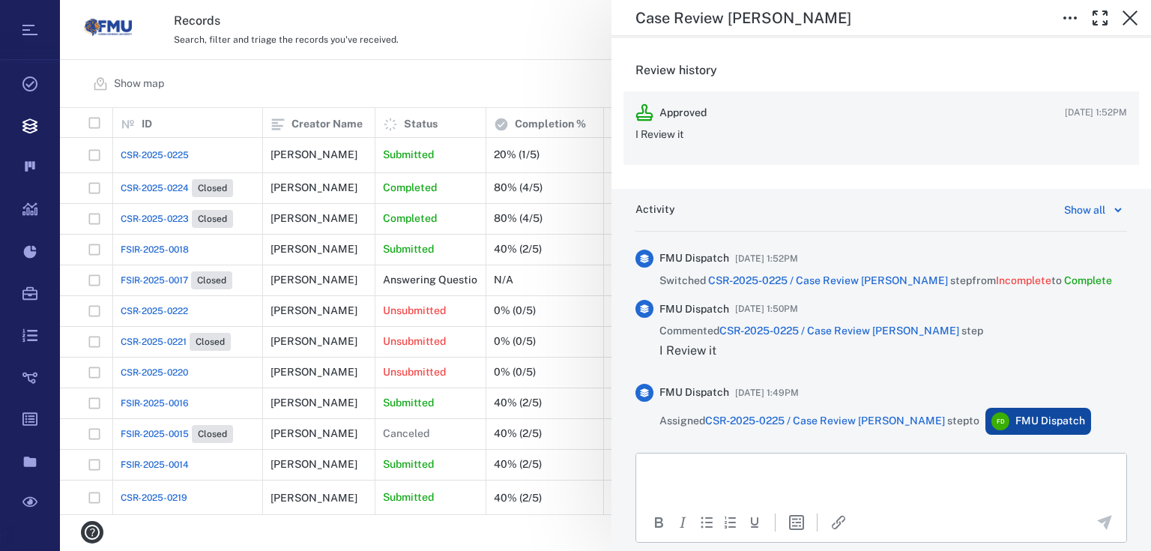
drag, startPoint x: 973, startPoint y: 103, endPoint x: 963, endPoint y: 136, distance: 35.1
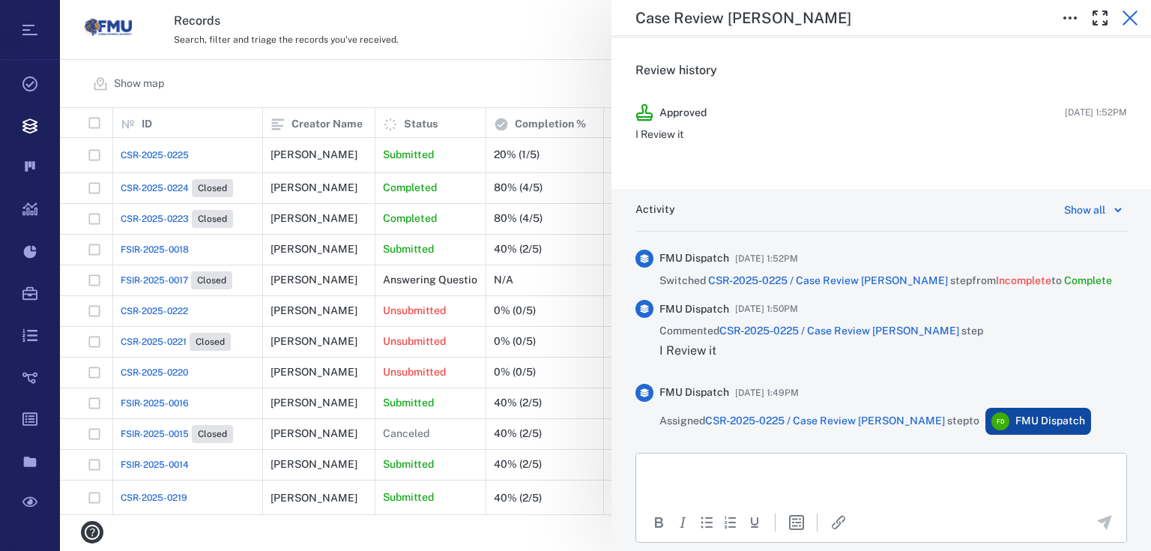
drag, startPoint x: 963, startPoint y: 136, endPoint x: 1123, endPoint y: 15, distance: 200.6
click at [1123, 15] on icon "button" at bounding box center [1130, 18] width 18 height 18
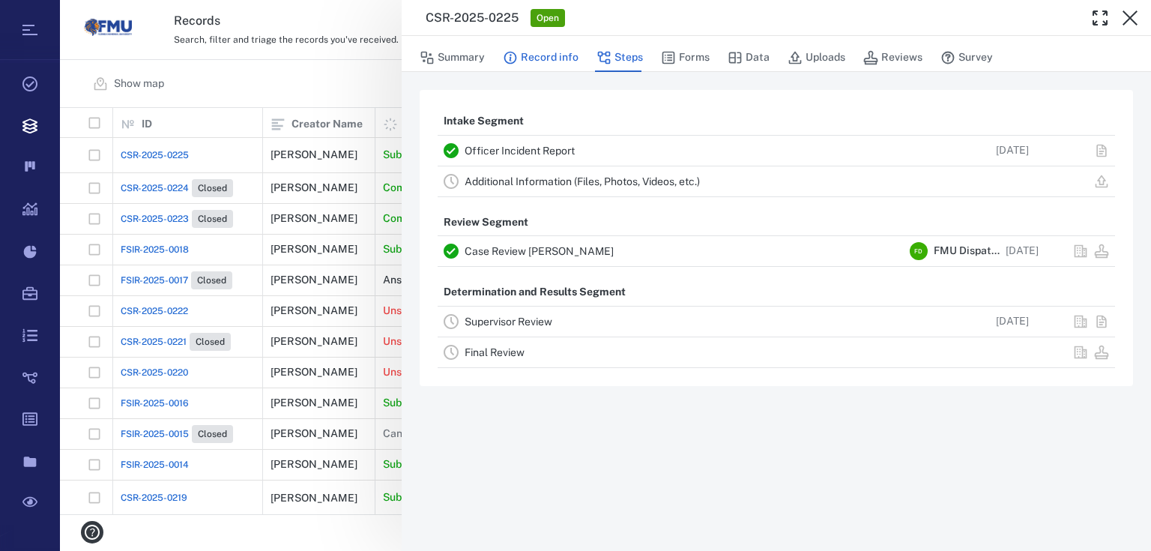
click at [555, 58] on button "Record info" at bounding box center [541, 57] width 76 height 28
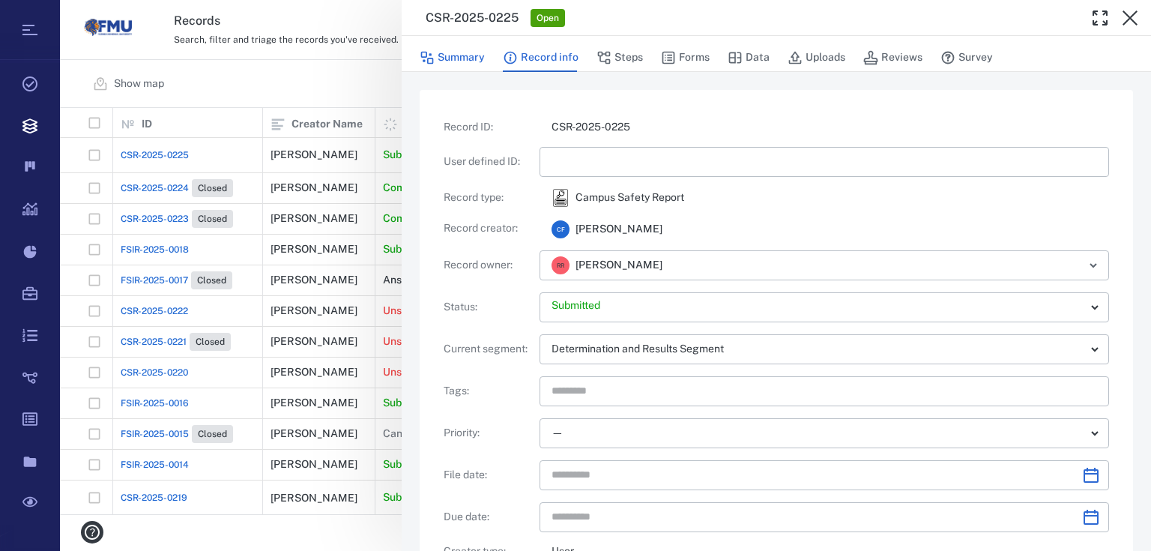
click at [456, 55] on button "Summary" at bounding box center [452, 57] width 65 height 28
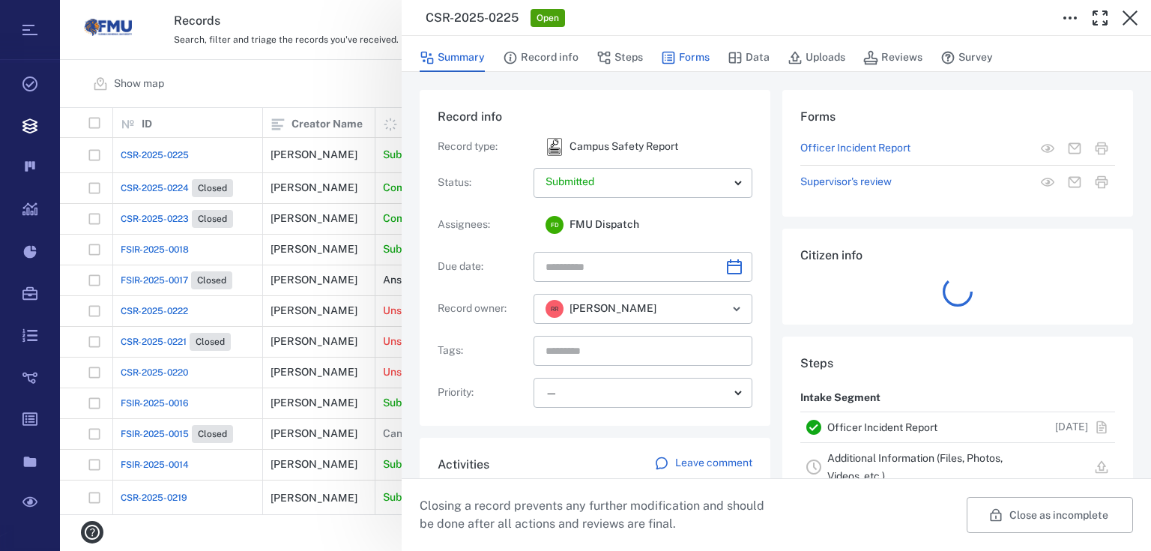
click at [688, 55] on button "Forms" at bounding box center [685, 57] width 49 height 28
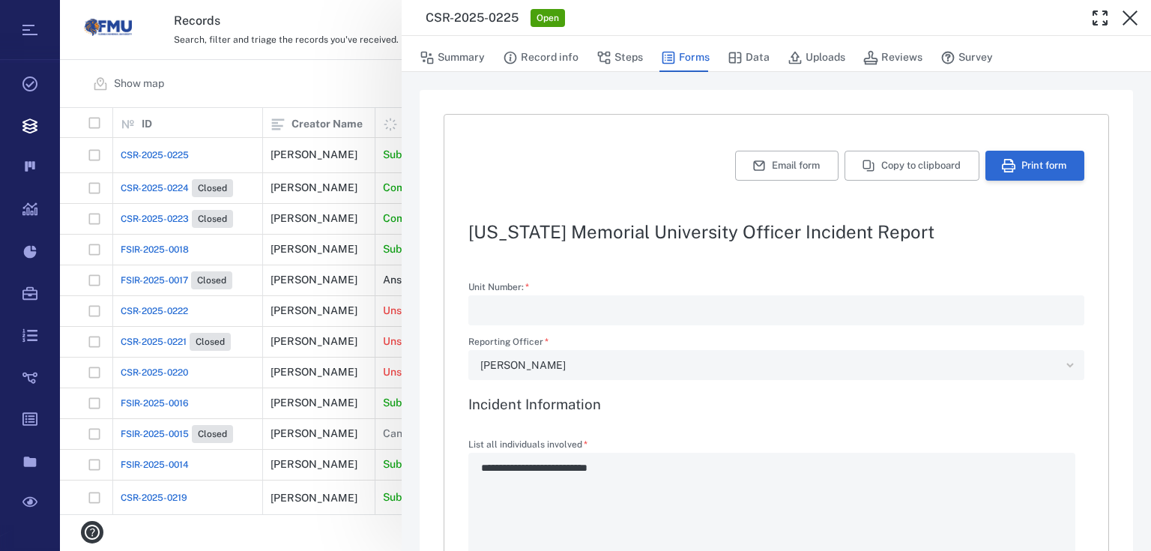
click at [1015, 169] on button "Print form" at bounding box center [1035, 166] width 99 height 30
click at [1060, 160] on button "Print form" at bounding box center [1035, 166] width 99 height 30
click at [1132, 13] on icon "button" at bounding box center [1130, 18] width 18 height 18
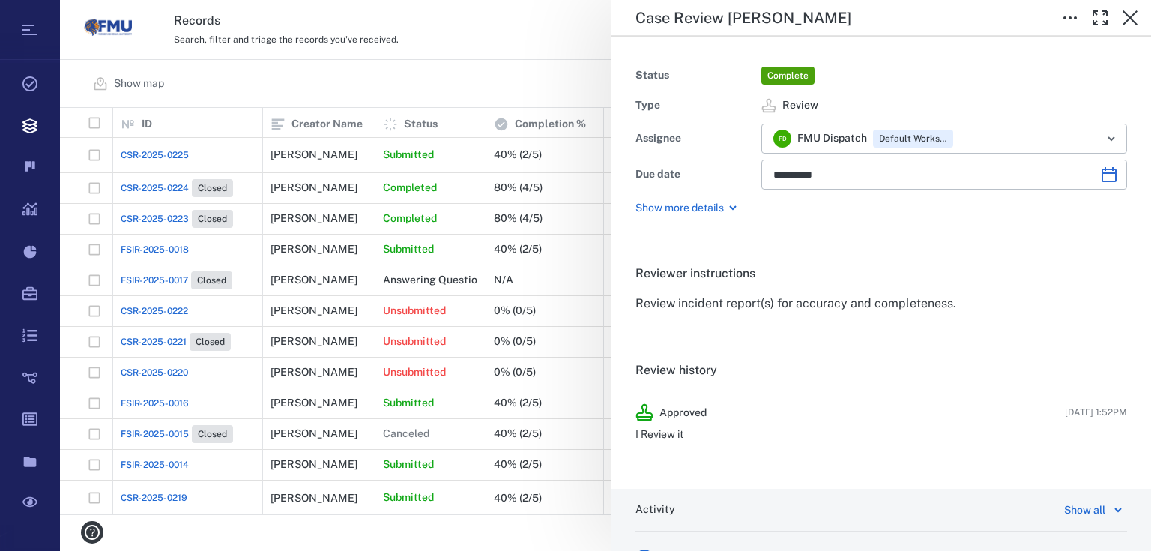
click at [446, 72] on div "**********" at bounding box center [605, 275] width 1091 height 551
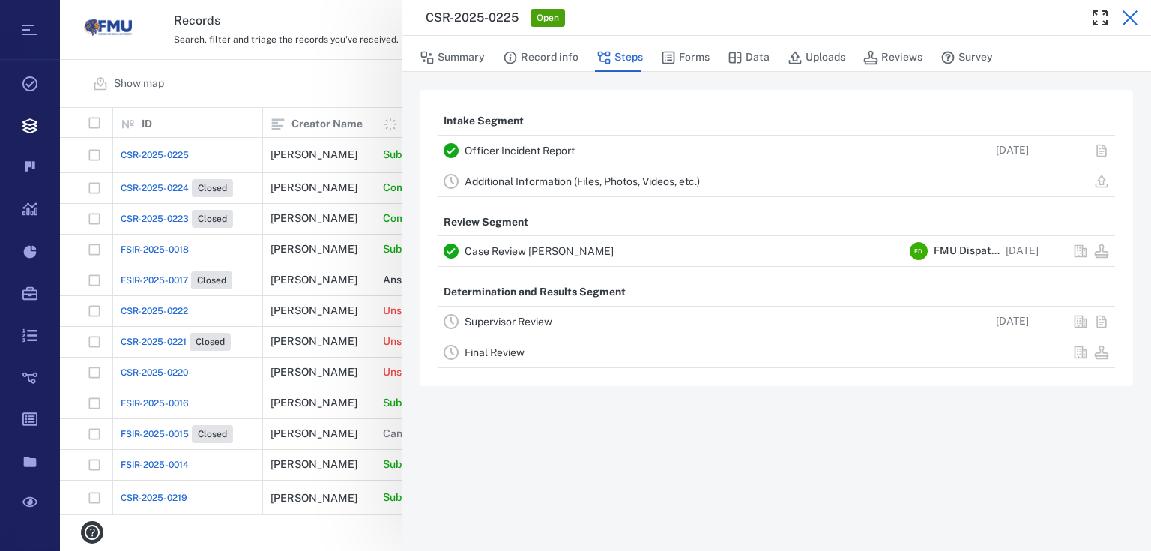
click at [1127, 20] on icon "button" at bounding box center [1130, 17] width 15 height 15
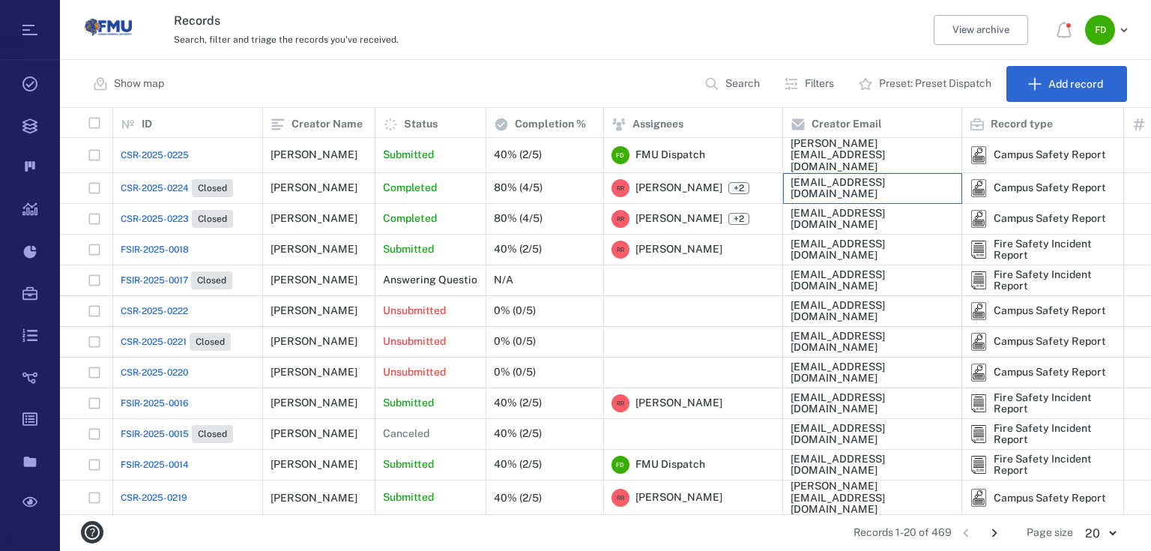
click at [869, 187] on div "[EMAIL_ADDRESS][DOMAIN_NAME]" at bounding box center [872, 188] width 163 height 23
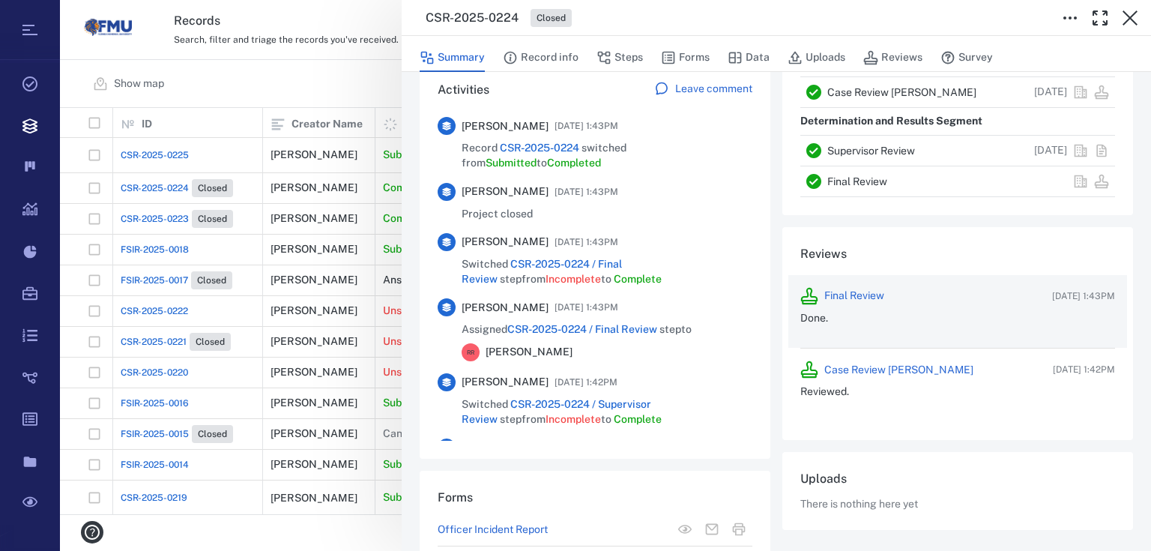
scroll to position [379, 0]
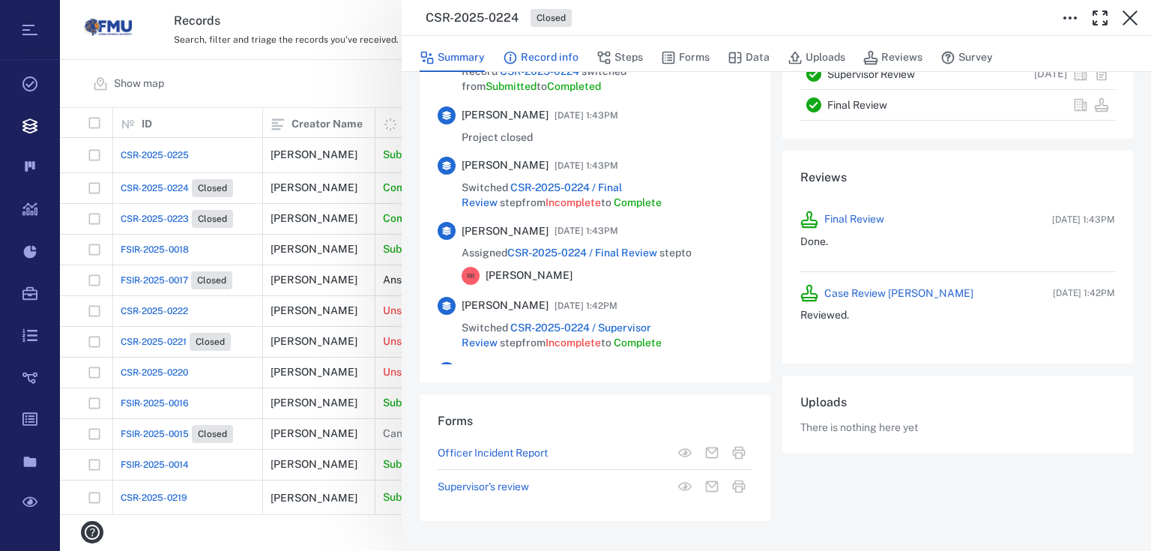
click at [541, 46] on button "Record info" at bounding box center [541, 57] width 76 height 28
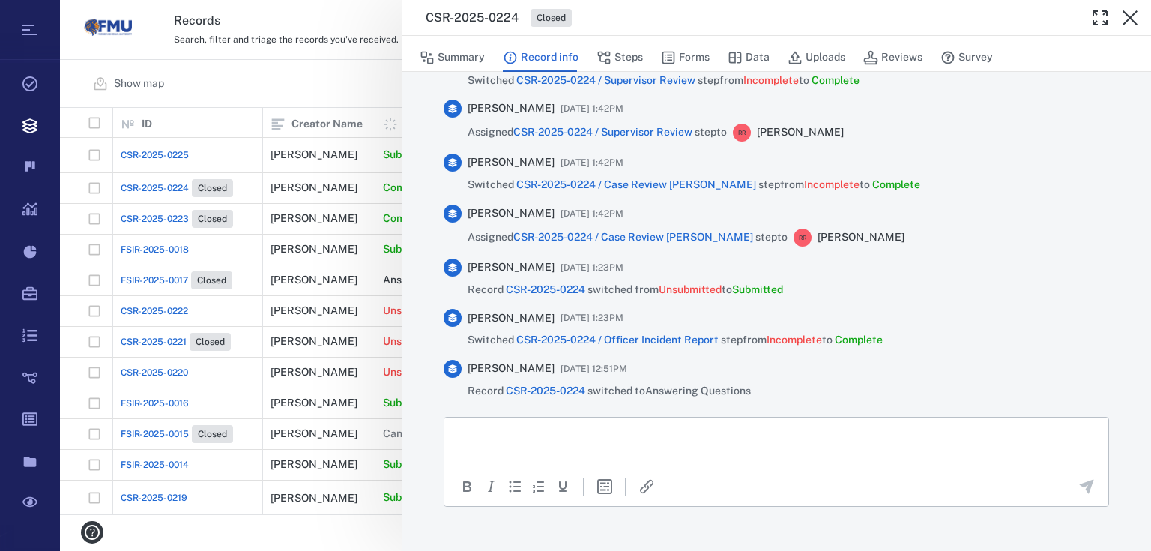
scroll to position [930, 0]
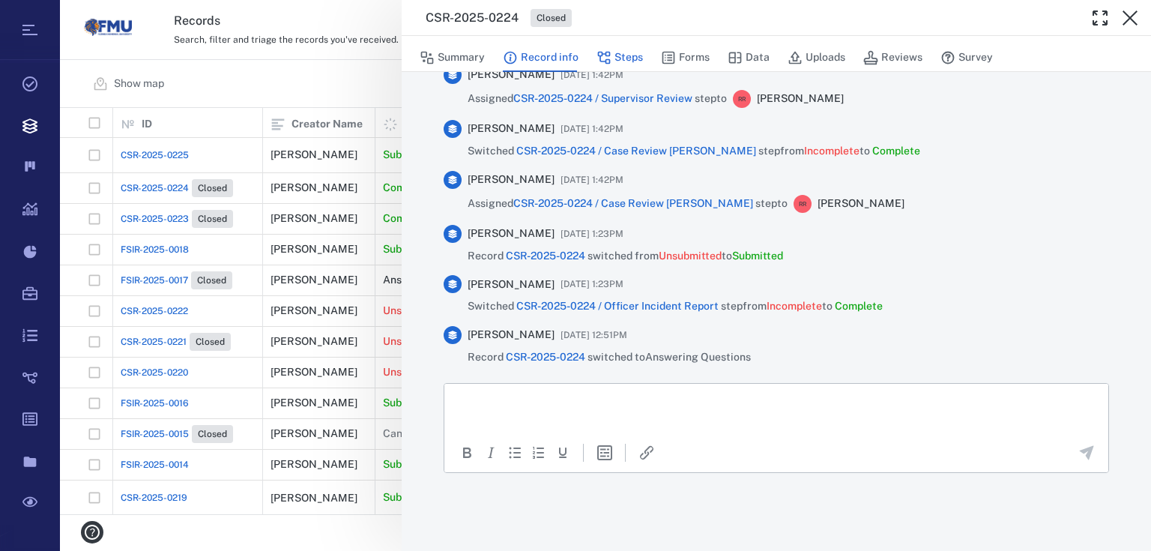
click at [603, 60] on icon "button" at bounding box center [604, 57] width 15 height 15
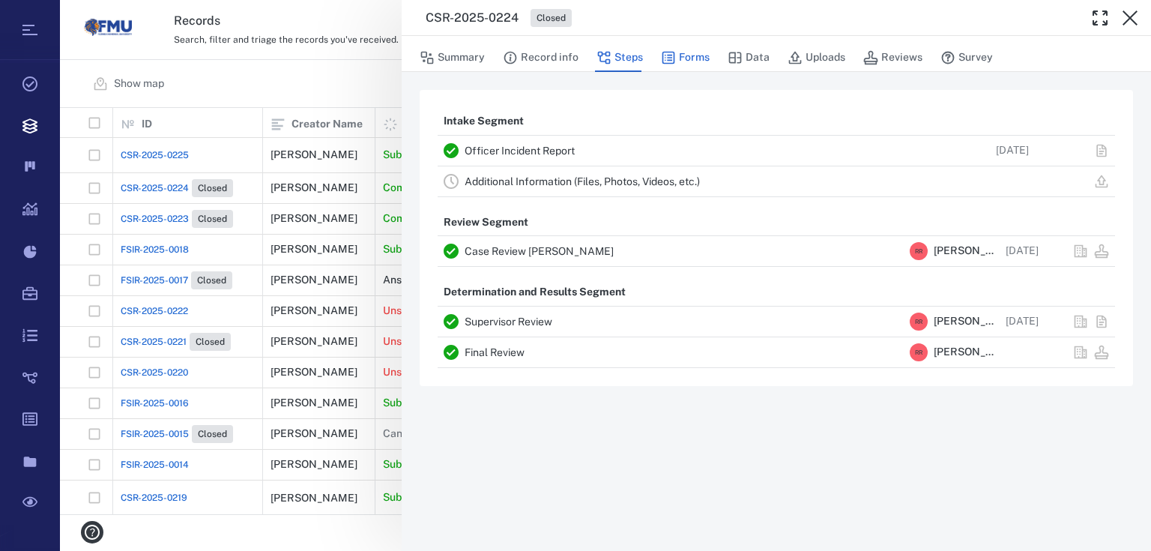
click at [691, 57] on button "Forms" at bounding box center [685, 57] width 49 height 28
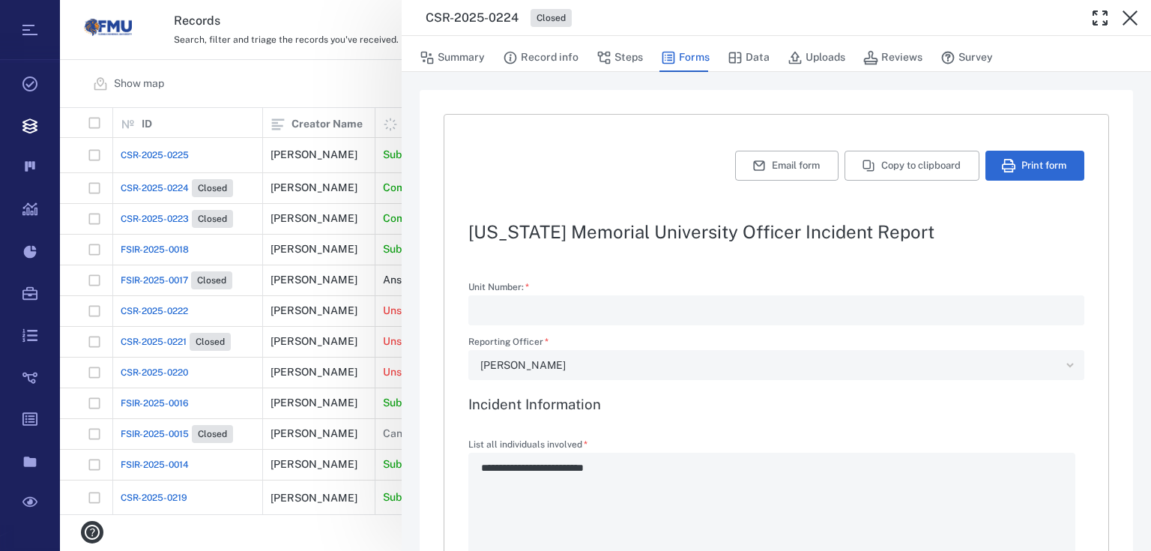
type textarea "*"
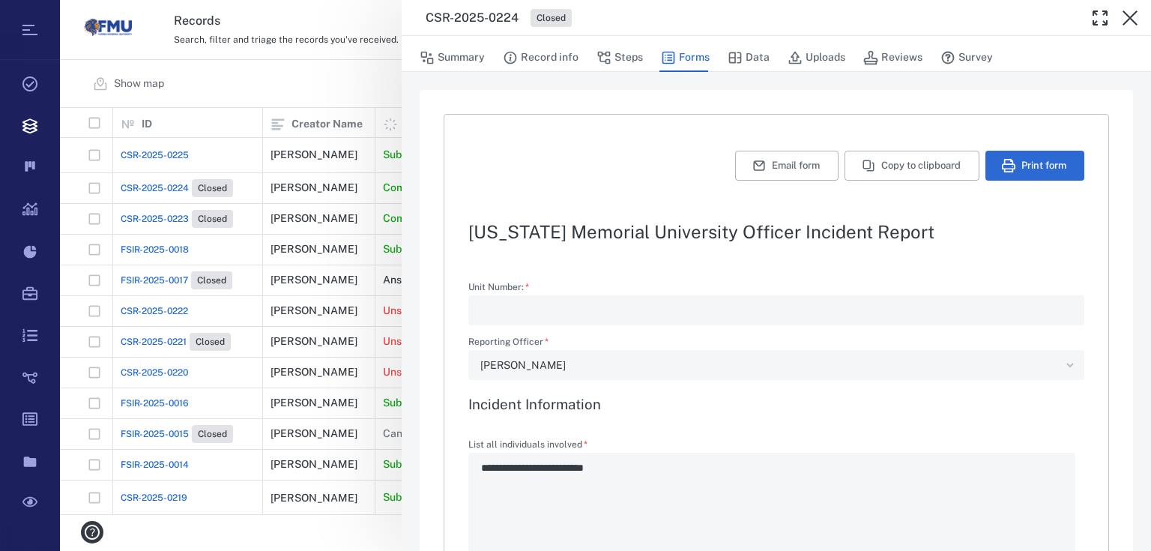
type textarea "*"
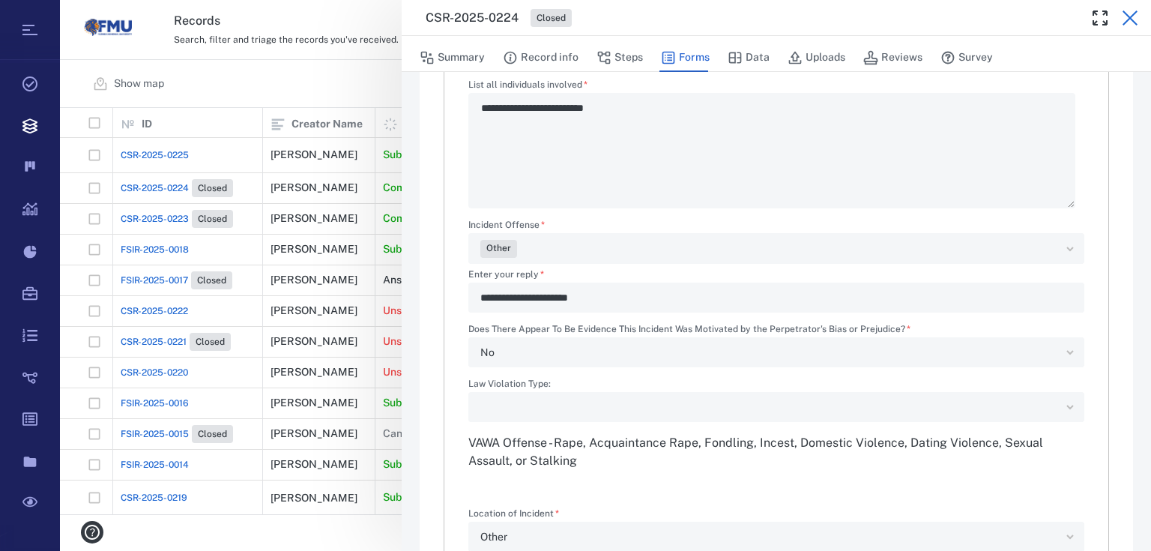
click at [1129, 20] on icon "button" at bounding box center [1130, 18] width 18 height 18
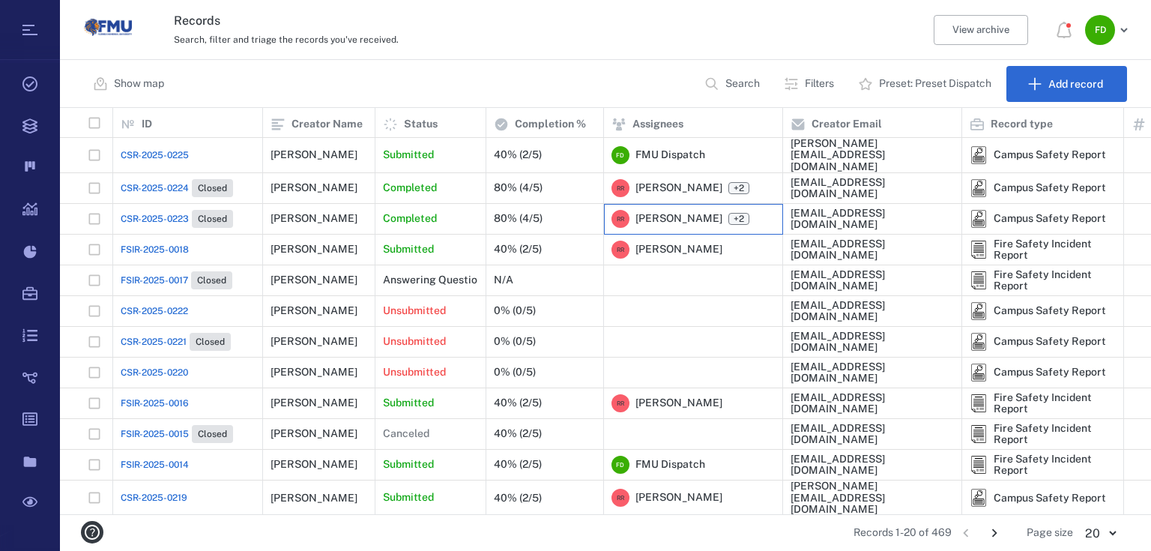
click at [674, 220] on span "[PERSON_NAME]" at bounding box center [679, 218] width 87 height 15
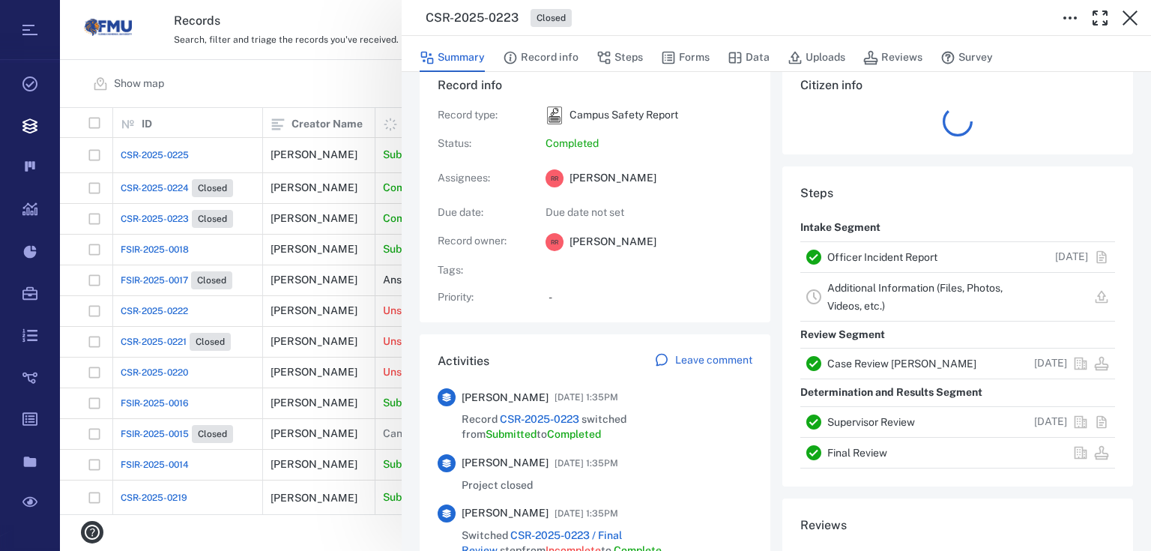
scroll to position [19, 0]
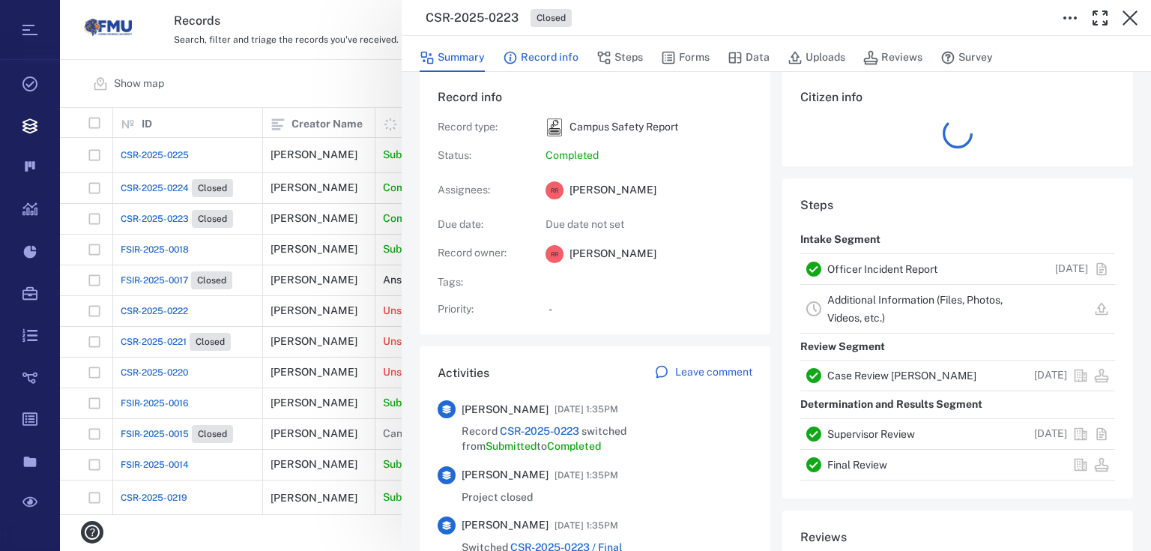
click at [529, 51] on button "Record info" at bounding box center [541, 57] width 76 height 28
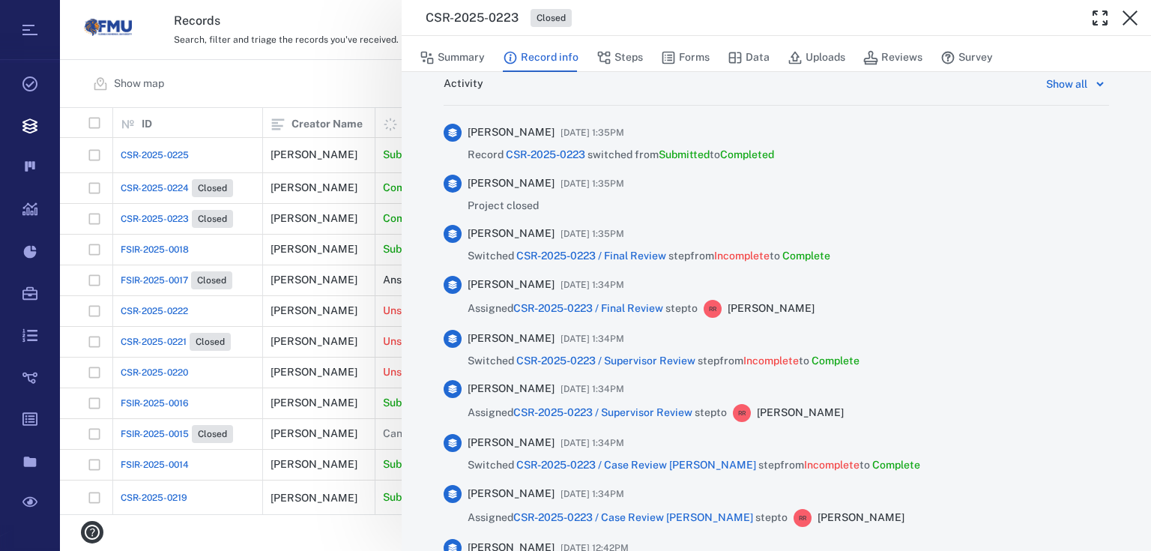
scroll to position [619, 0]
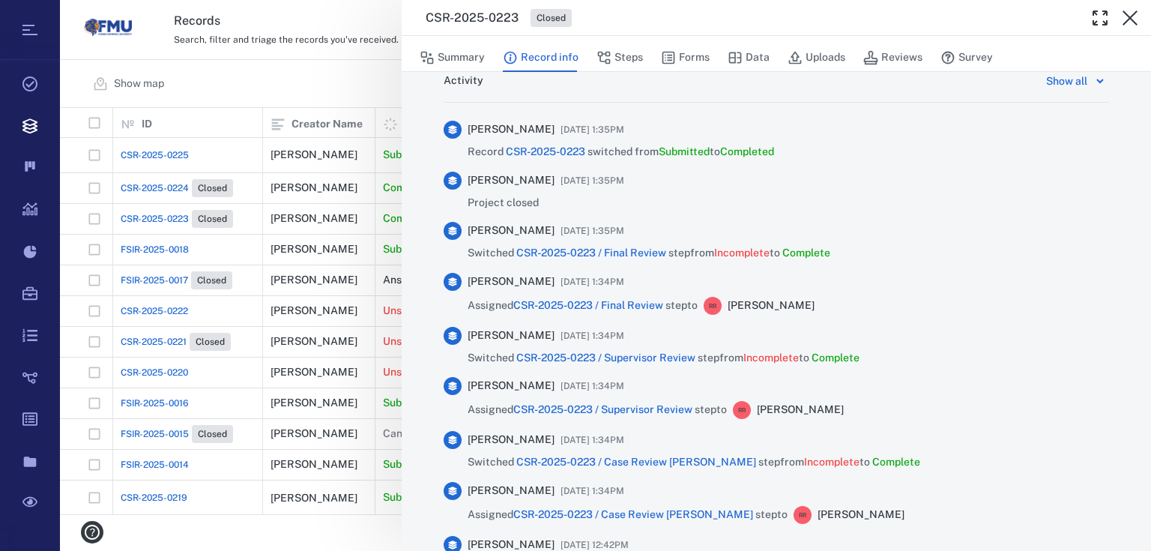
click at [240, 84] on div "CSR-2025-0223 Closed Summary Record info Steps Forms Data Uploads Reviews Surve…" at bounding box center [605, 275] width 1091 height 551
